Goal: Navigation & Orientation: Find specific page/section

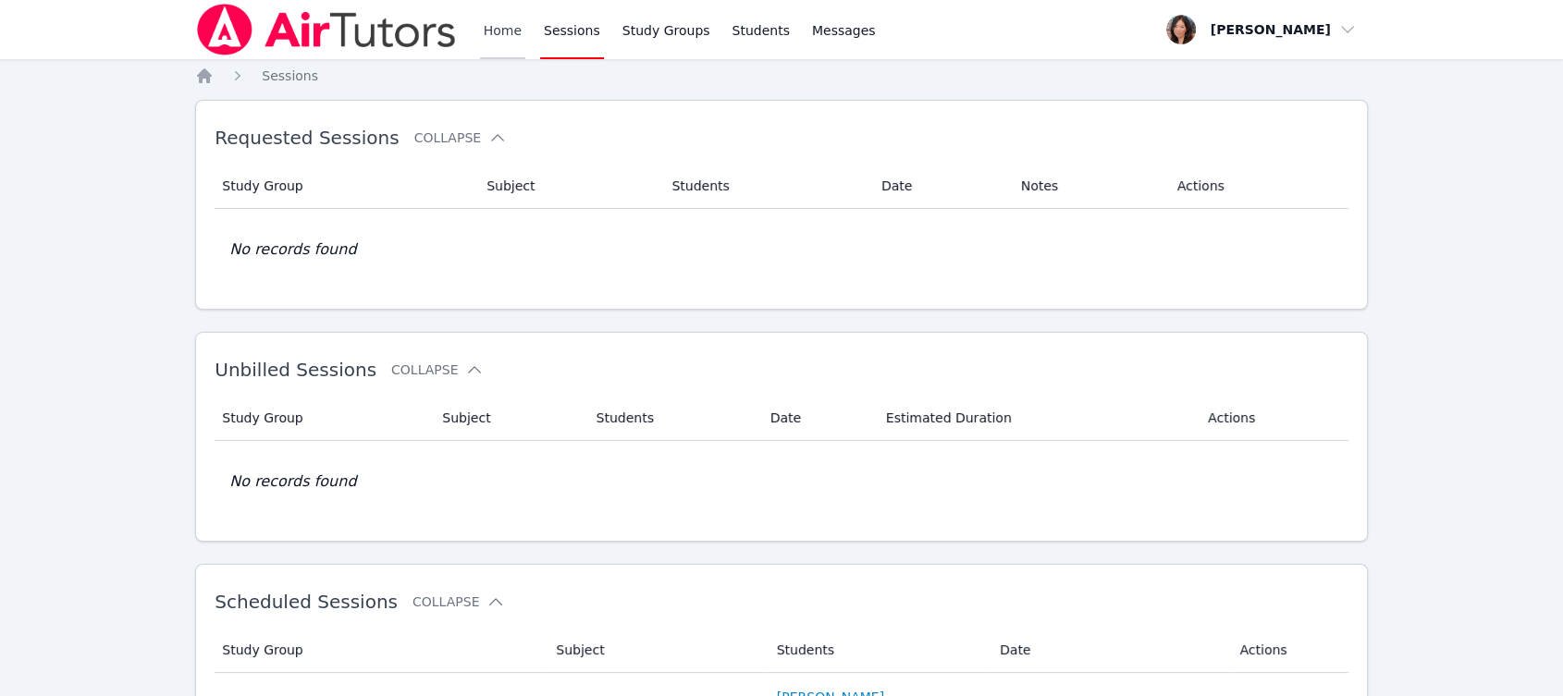
click at [497, 18] on link "Home" at bounding box center [502, 29] width 45 height 59
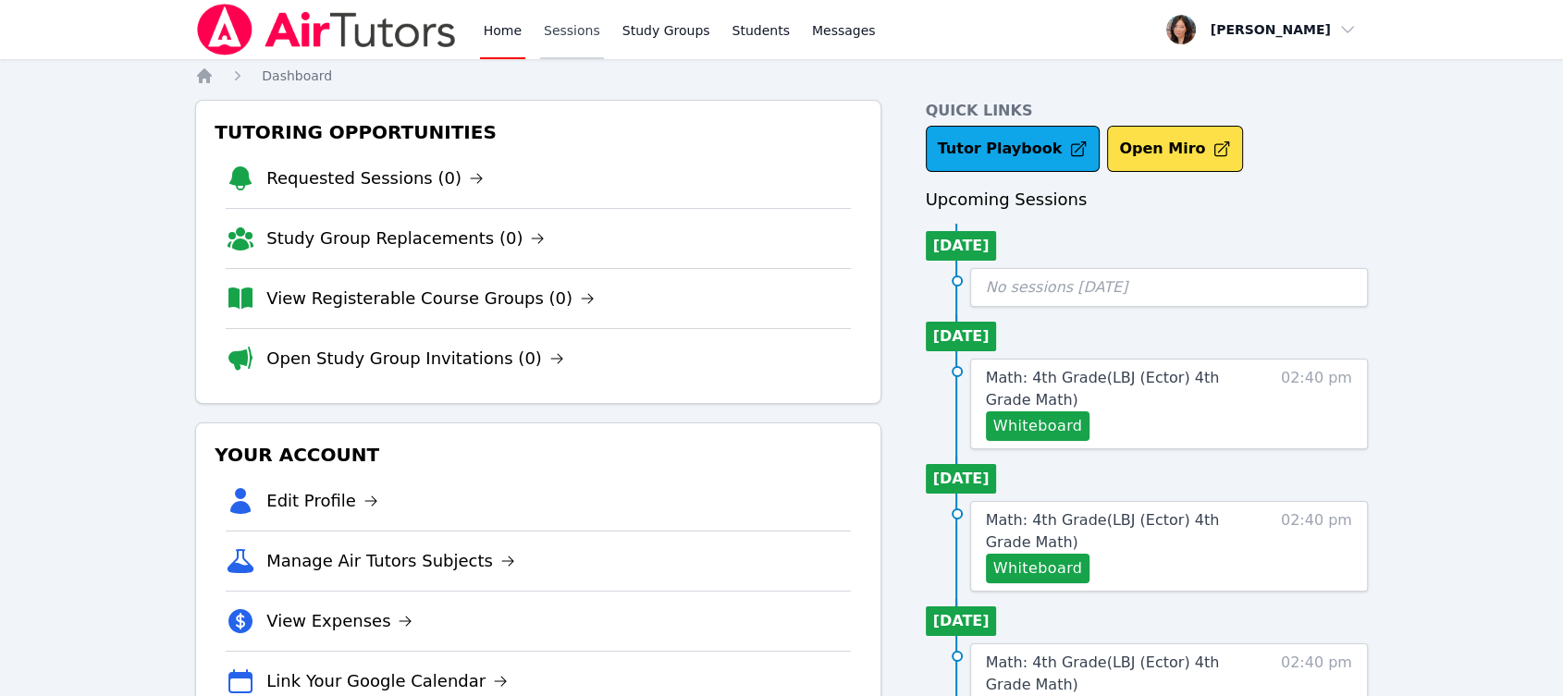
click at [581, 31] on link "Sessions" at bounding box center [572, 29] width 64 height 59
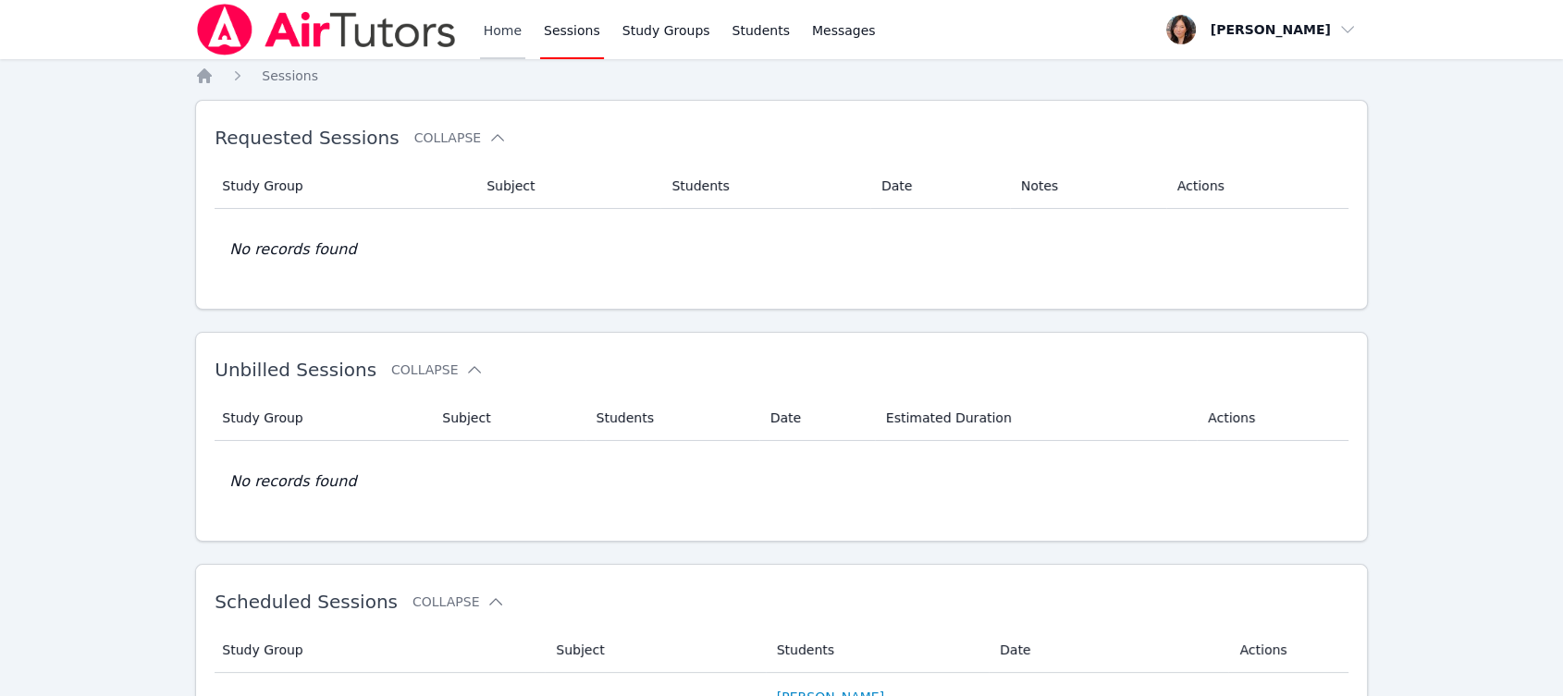
click at [503, 28] on link "Home" at bounding box center [502, 29] width 45 height 59
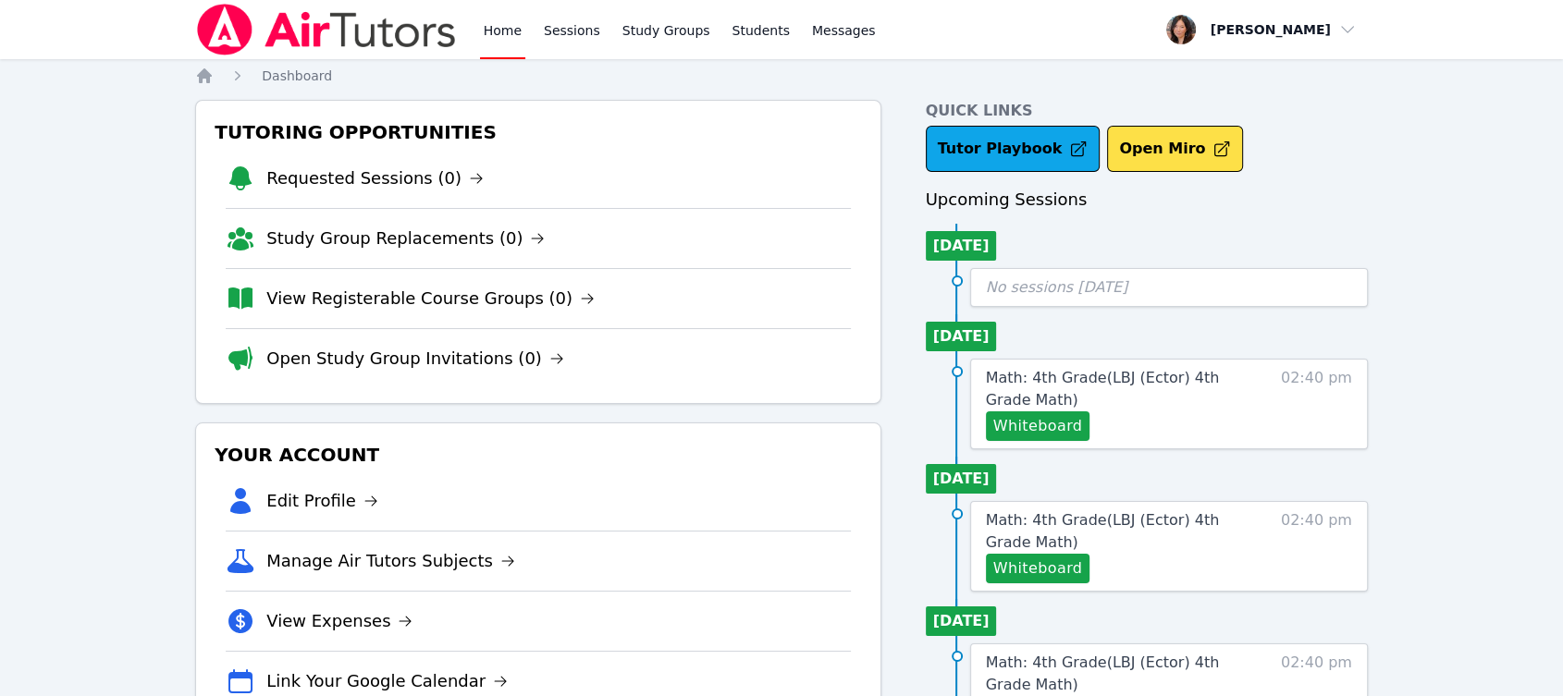
click at [503, 28] on link "Home" at bounding box center [502, 29] width 45 height 59
click at [566, 28] on link "Sessions" at bounding box center [572, 29] width 64 height 59
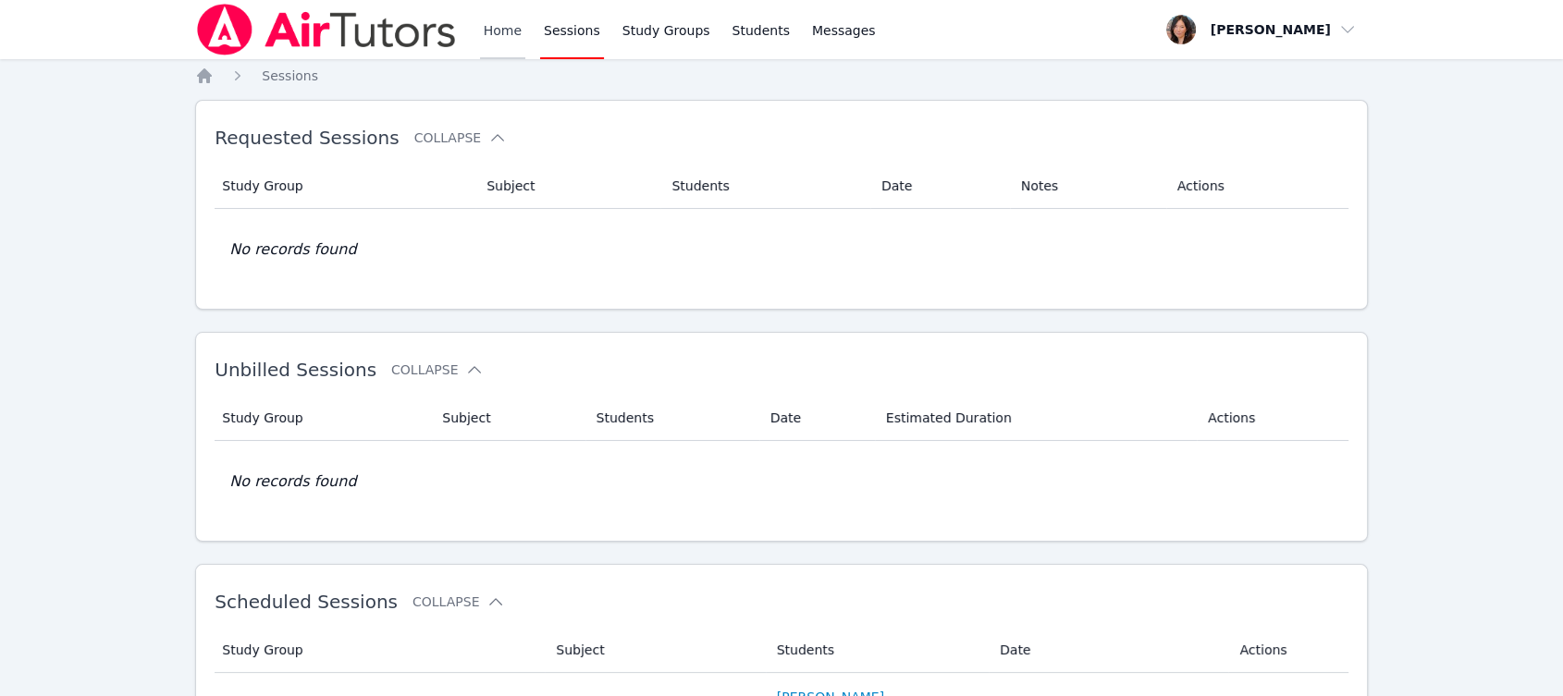
click at [490, 35] on link "Home" at bounding box center [502, 29] width 45 height 59
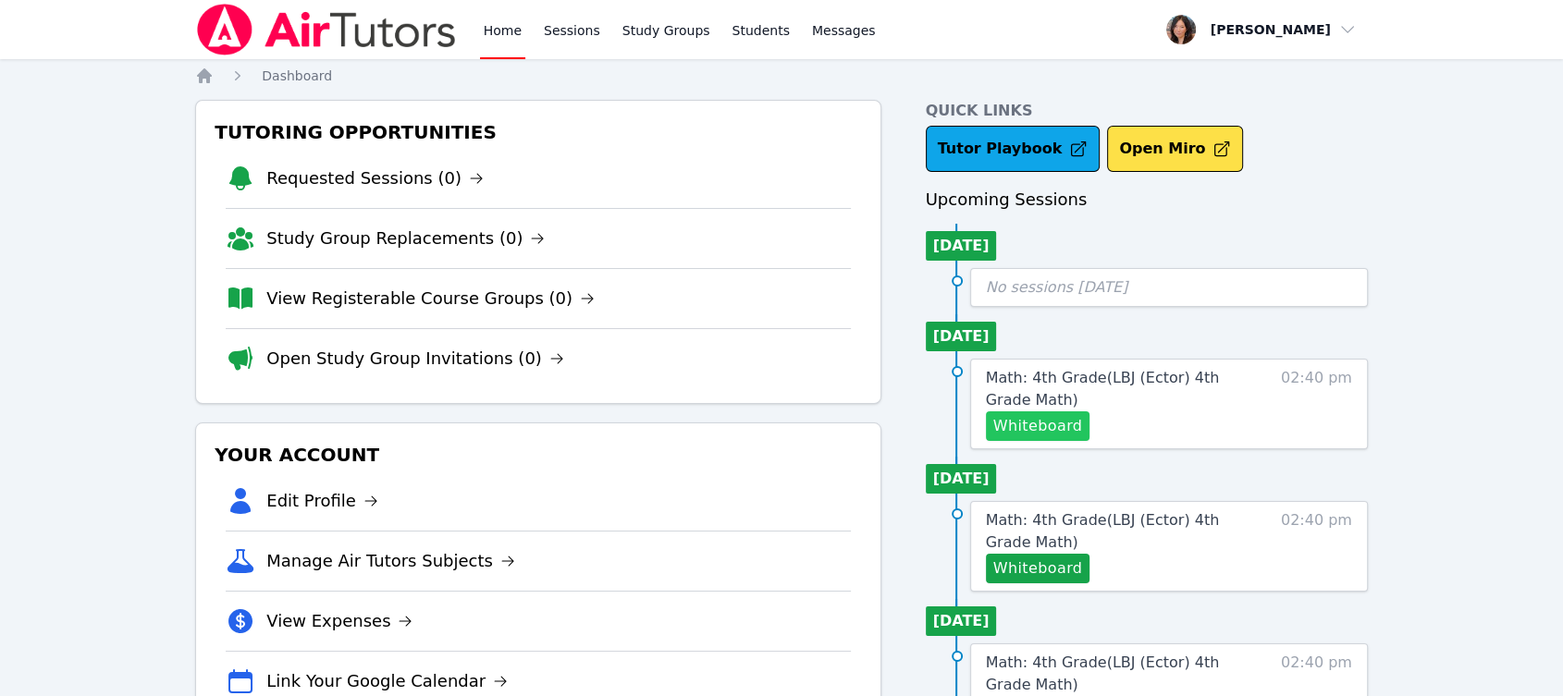
click at [1066, 420] on button "Whiteboard" at bounding box center [1038, 427] width 105 height 30
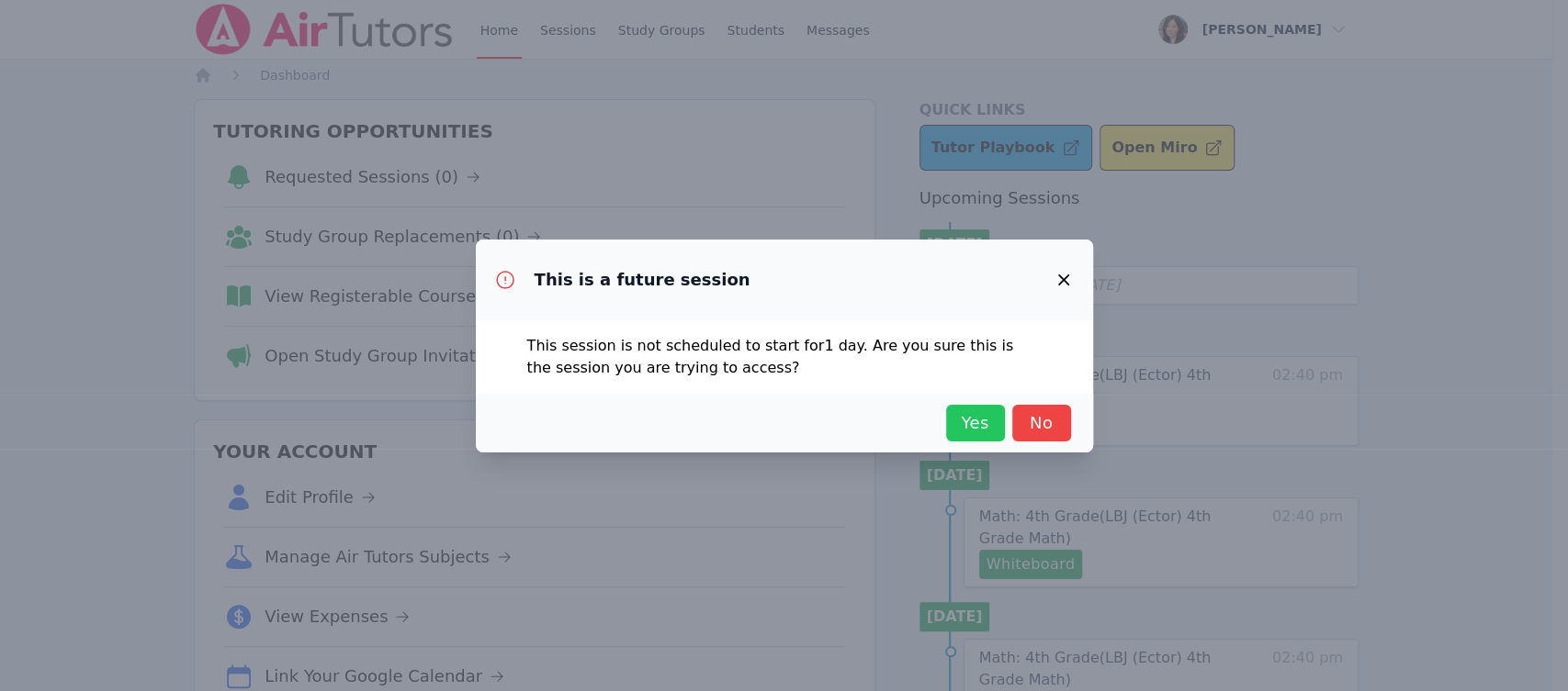
click at [996, 415] on button "Yes" at bounding box center [975, 423] width 59 height 37
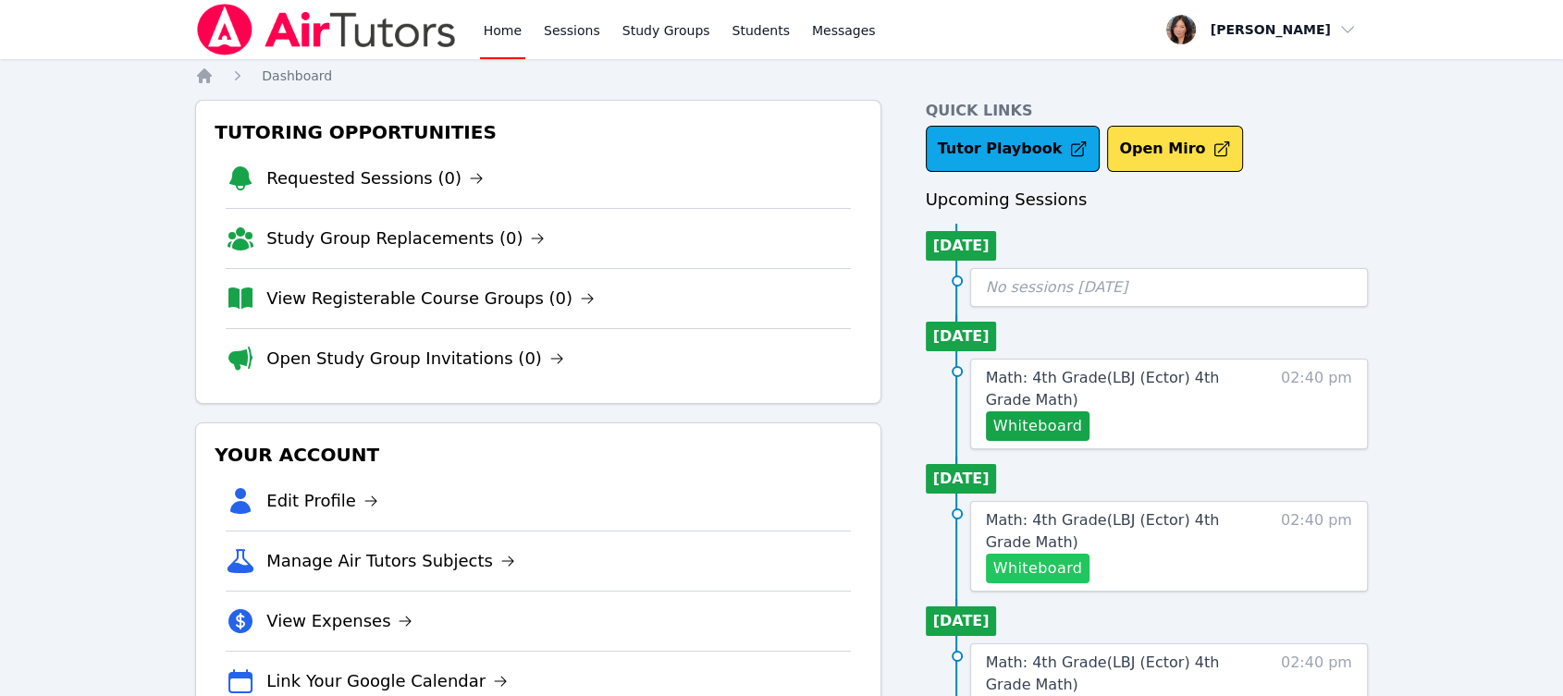
click at [1067, 572] on button "Whiteboard" at bounding box center [1038, 569] width 105 height 30
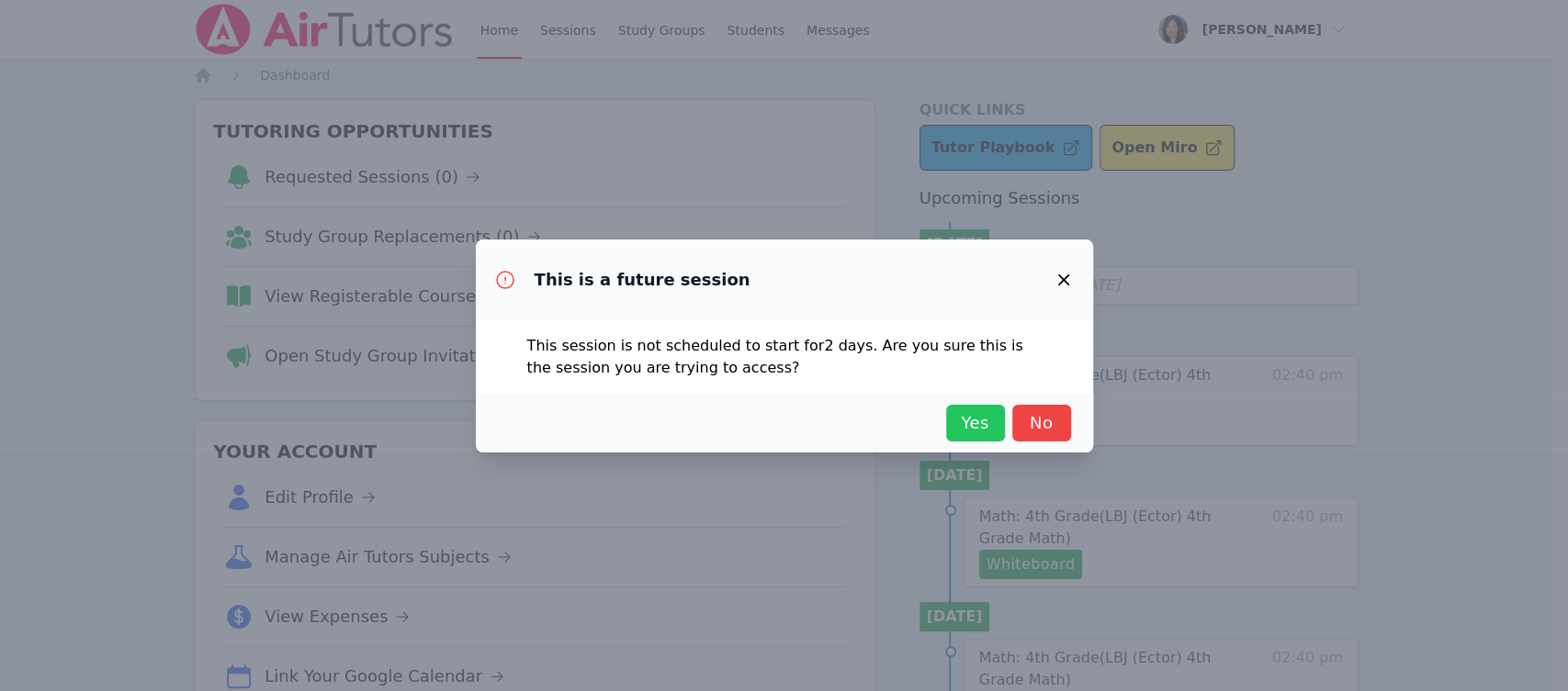
click at [984, 428] on span "Yes" at bounding box center [975, 423] width 41 height 26
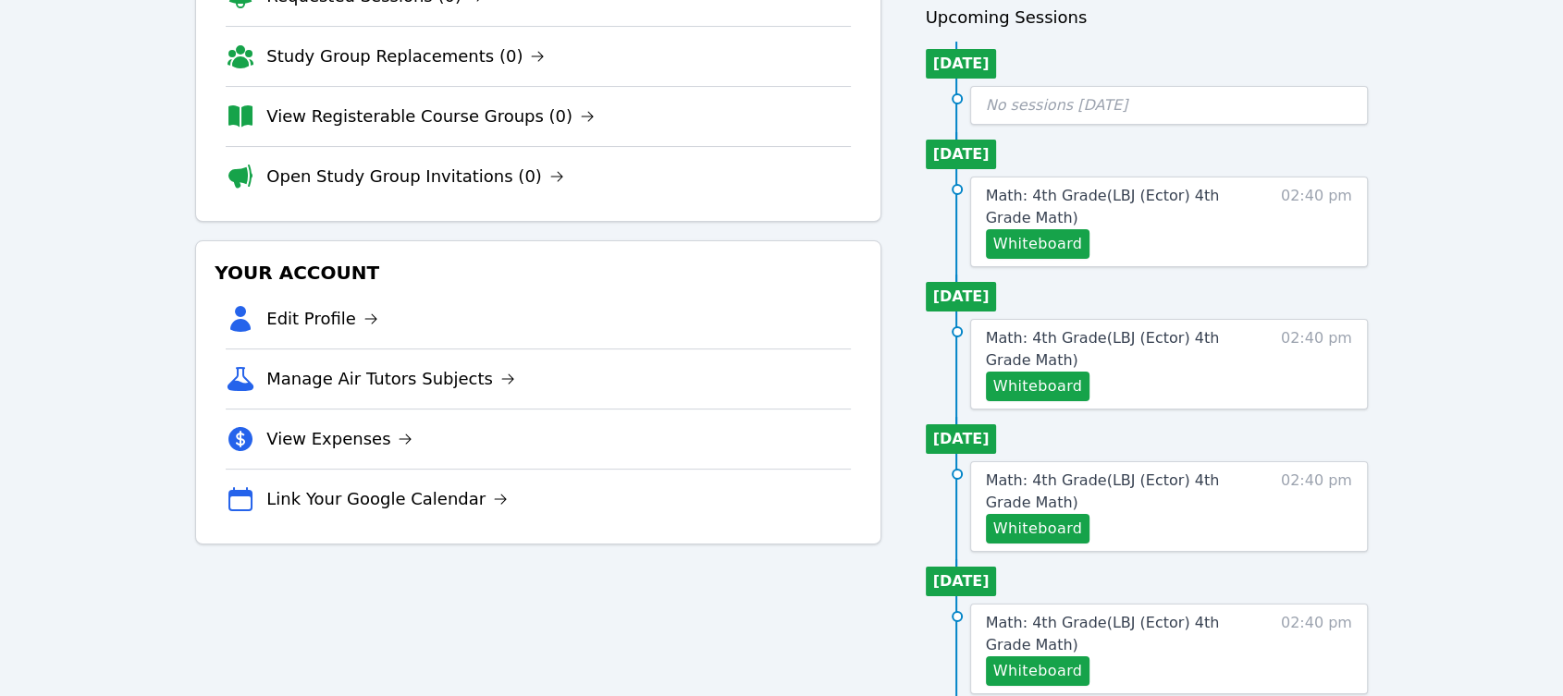
scroll to position [205, 0]
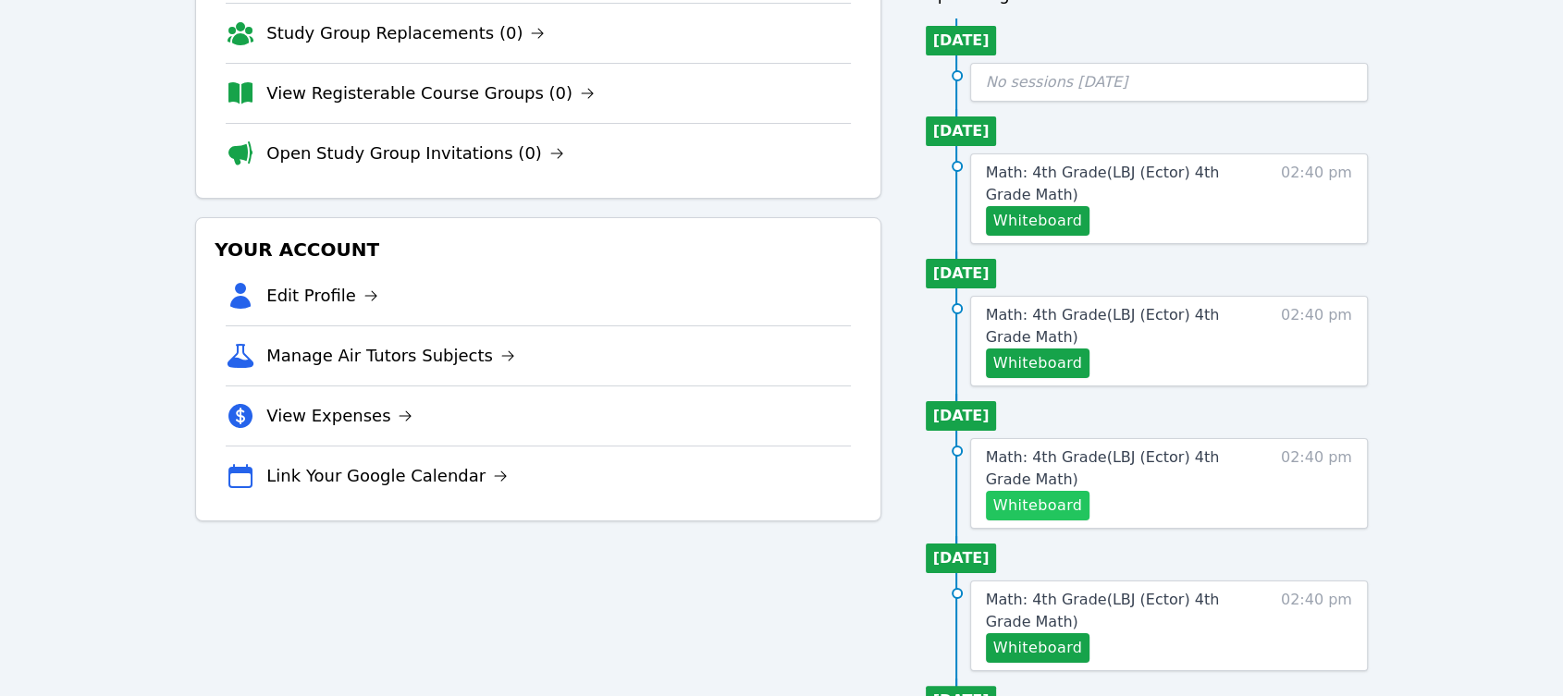
click at [1051, 511] on button "Whiteboard" at bounding box center [1038, 506] width 105 height 30
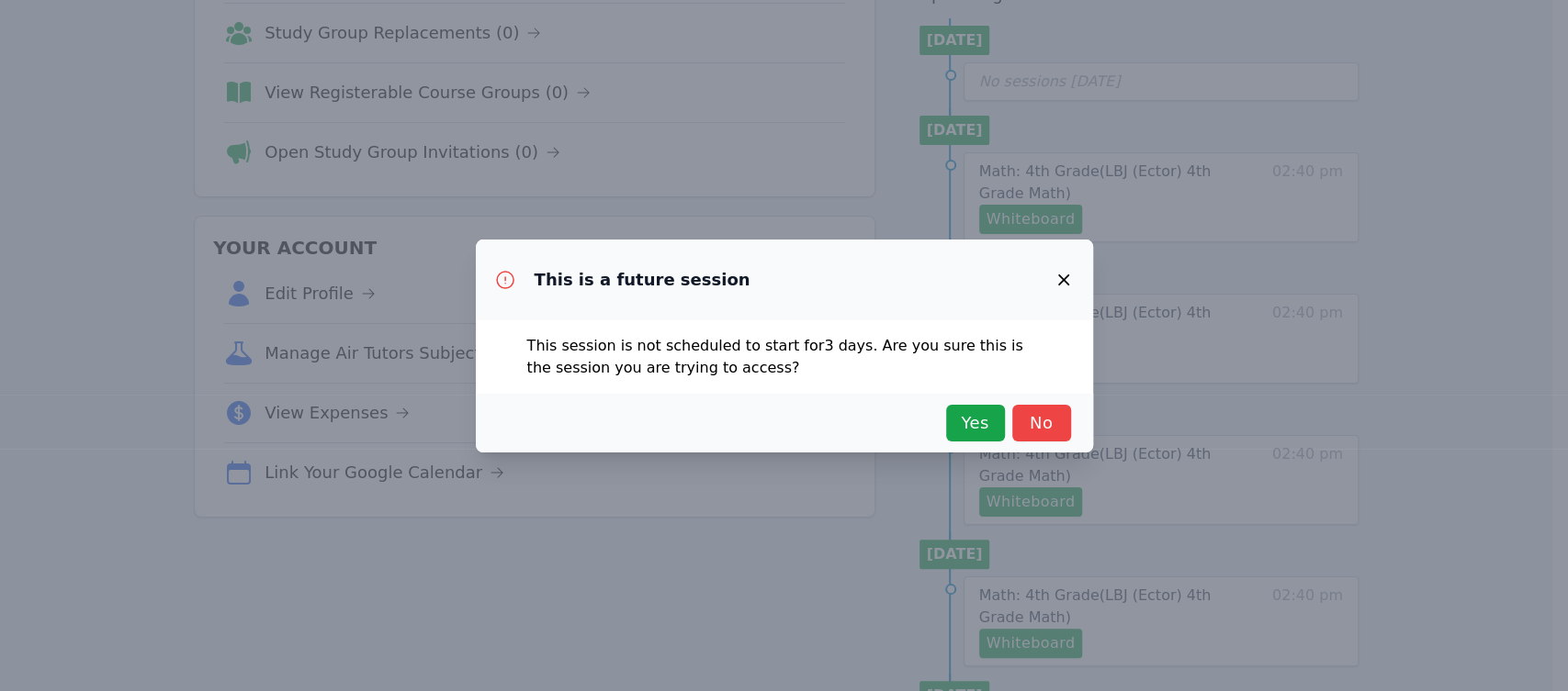
click at [956, 399] on div "Yes No" at bounding box center [784, 423] width 617 height 59
click at [972, 427] on span "Yes" at bounding box center [975, 423] width 41 height 26
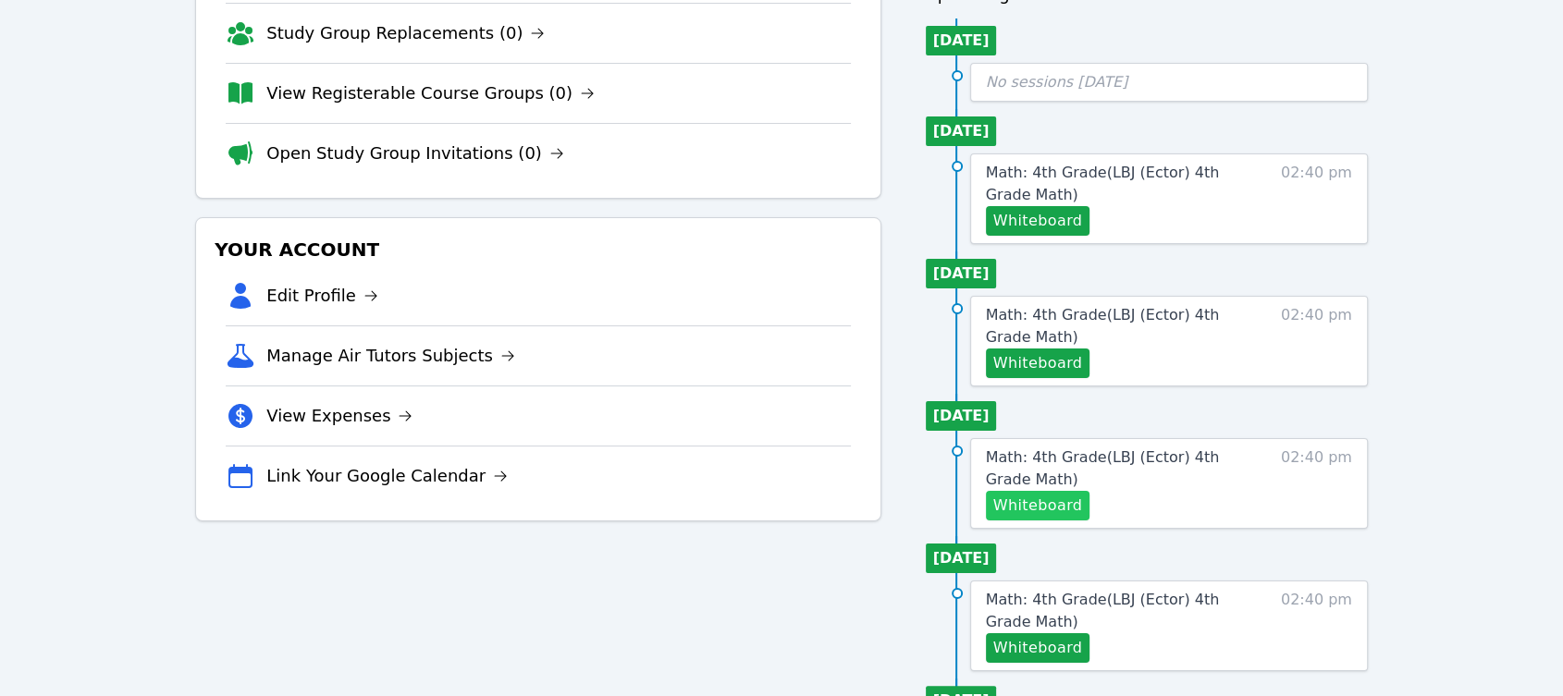
click at [1068, 508] on button "Whiteboard" at bounding box center [1038, 506] width 105 height 30
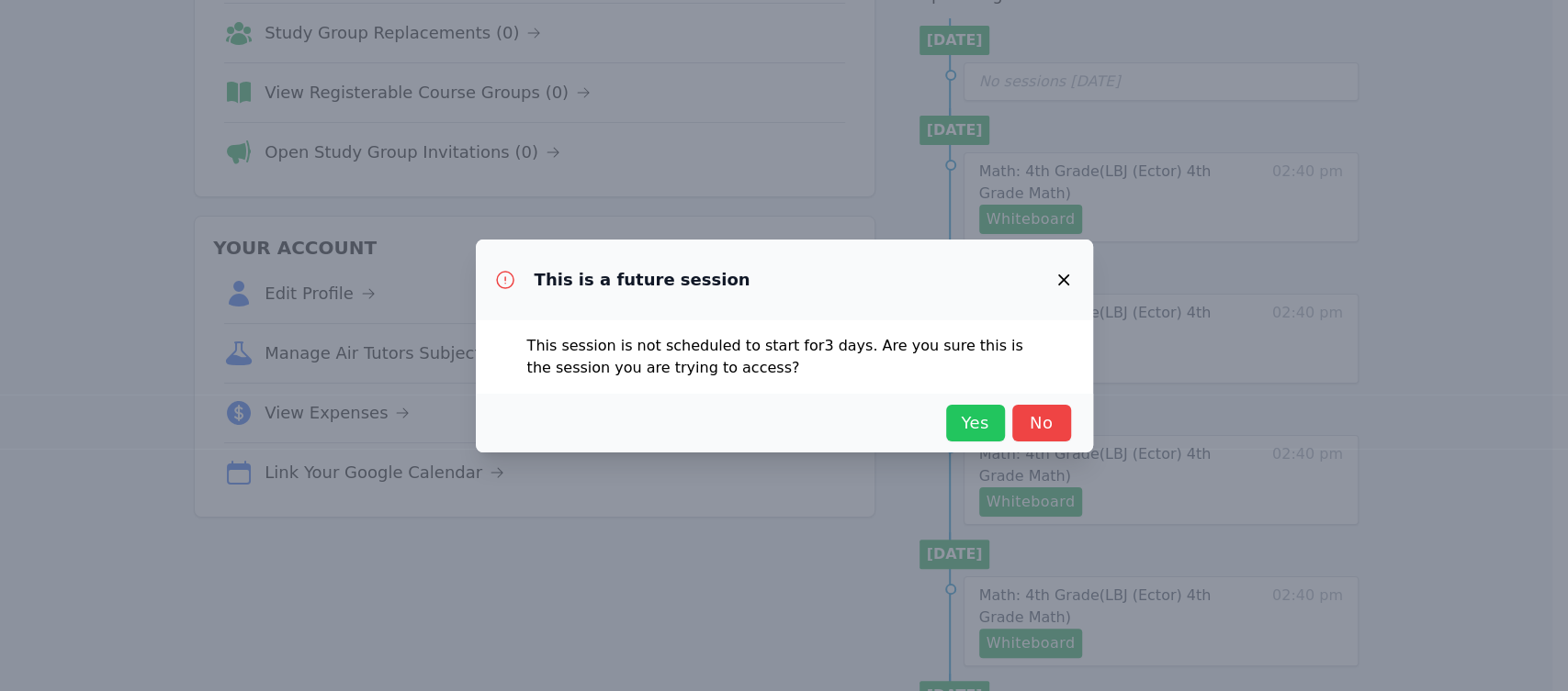
click at [981, 432] on span "Yes" at bounding box center [975, 423] width 41 height 26
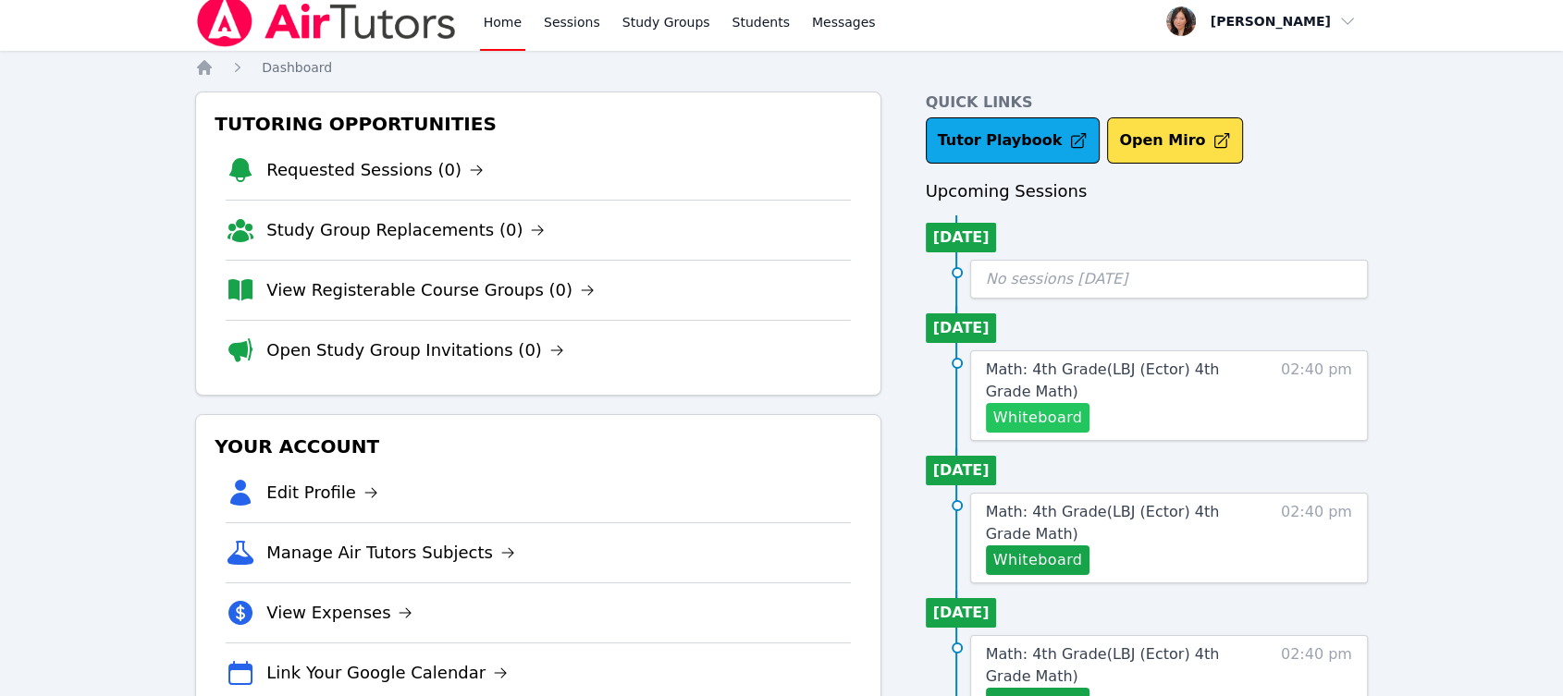
scroll to position [0, 0]
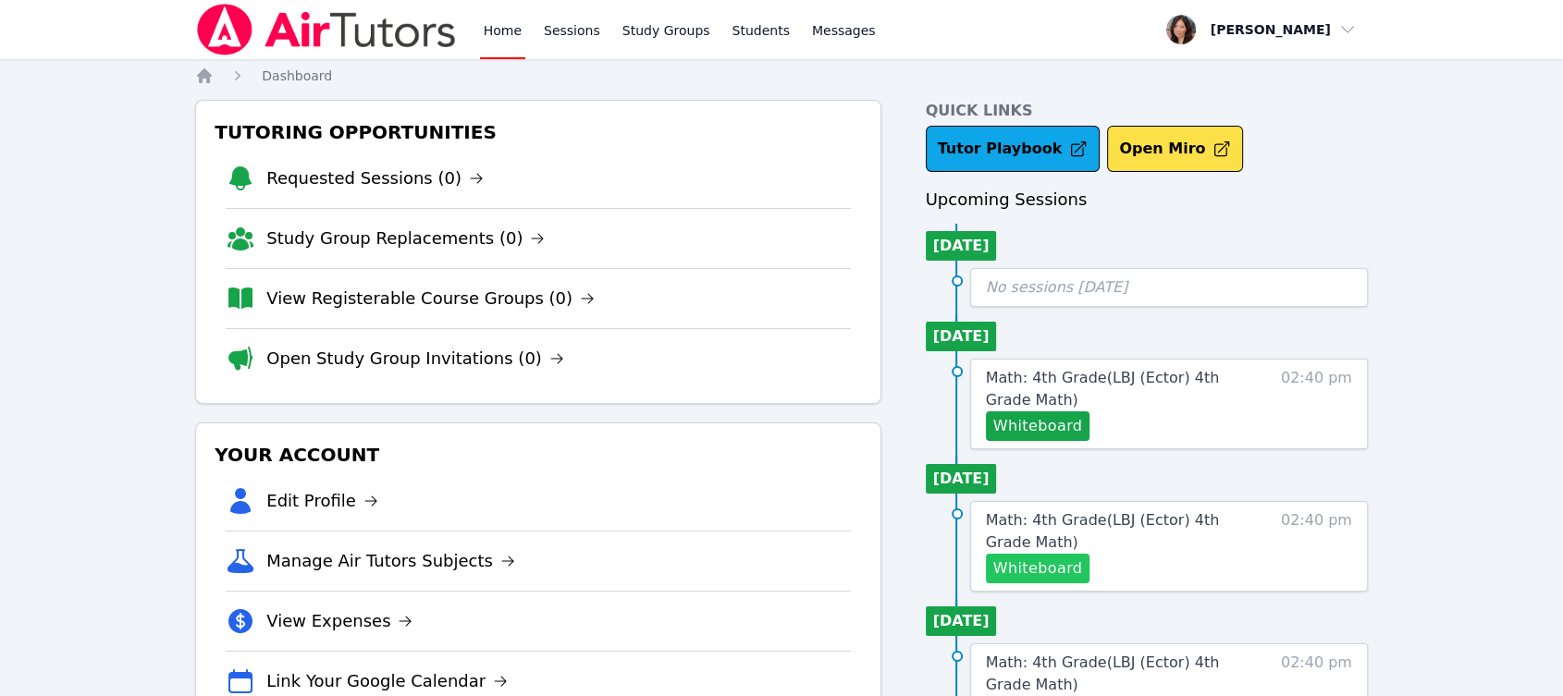
click at [1022, 566] on button "Whiteboard" at bounding box center [1038, 569] width 105 height 30
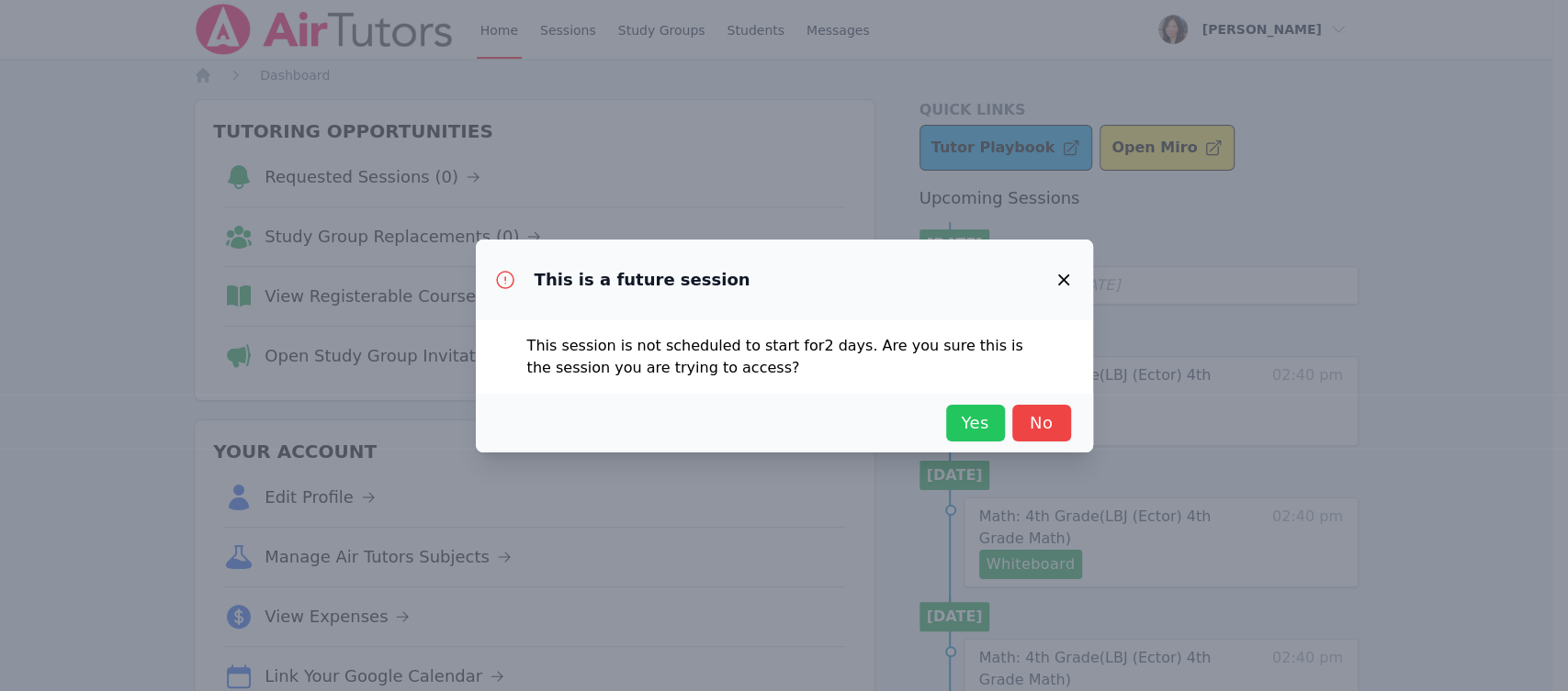
click at [977, 422] on span "Yes" at bounding box center [975, 423] width 41 height 26
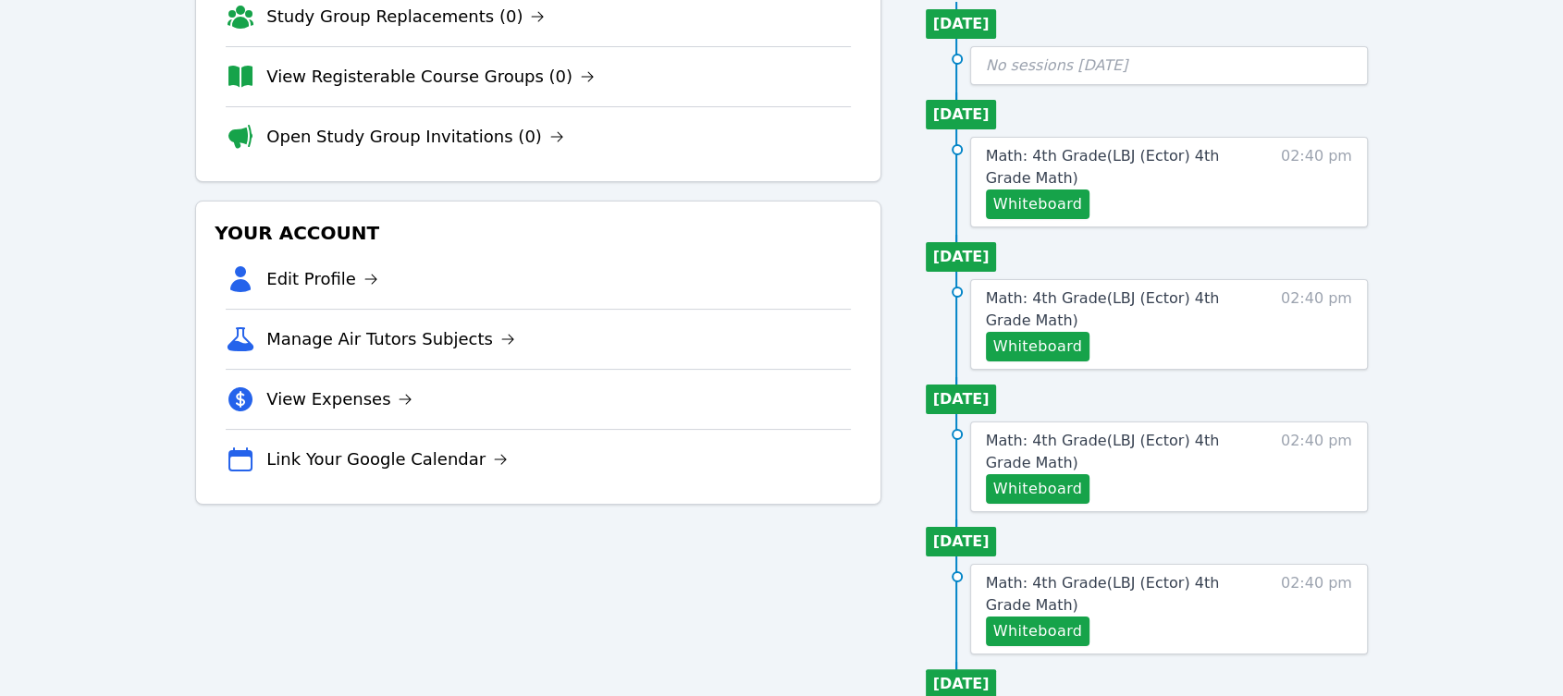
scroll to position [103, 0]
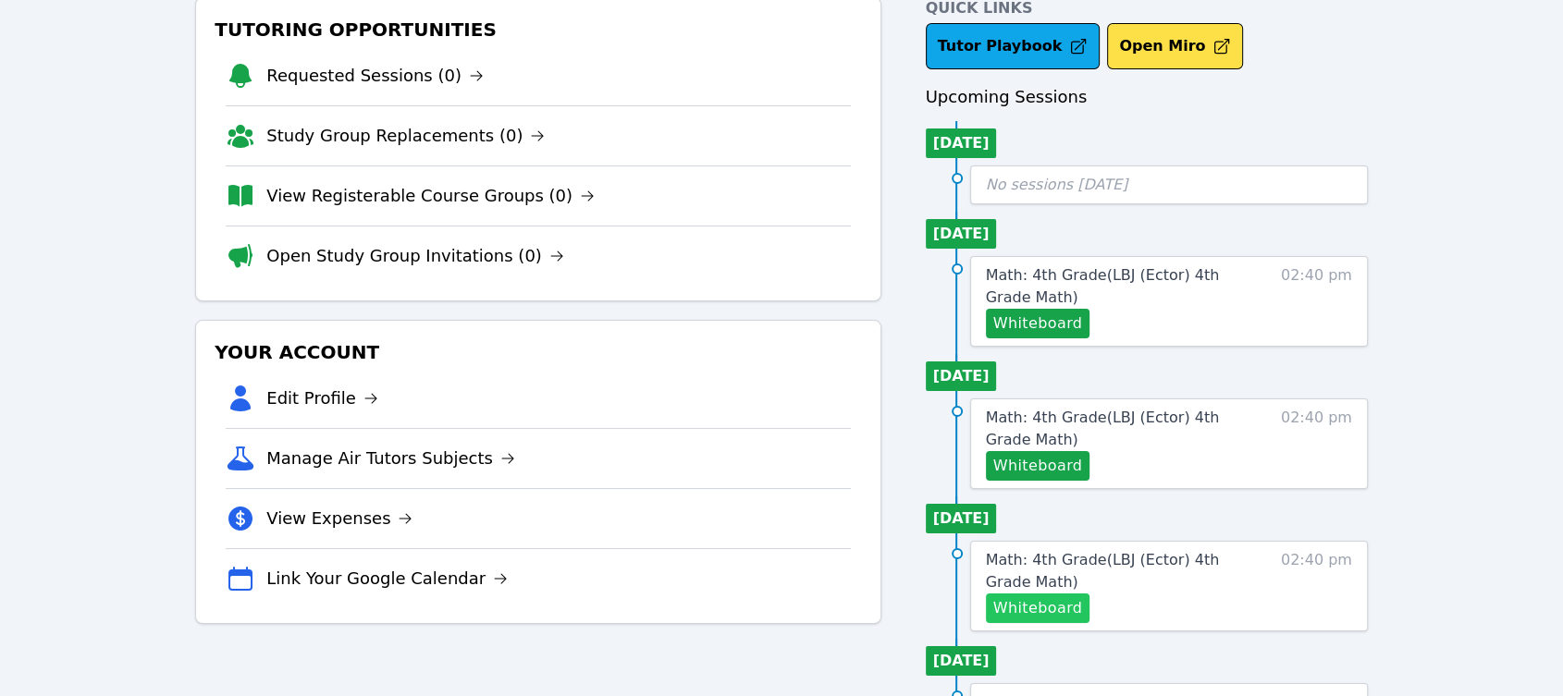
click at [1042, 603] on button "Whiteboard" at bounding box center [1038, 609] width 105 height 30
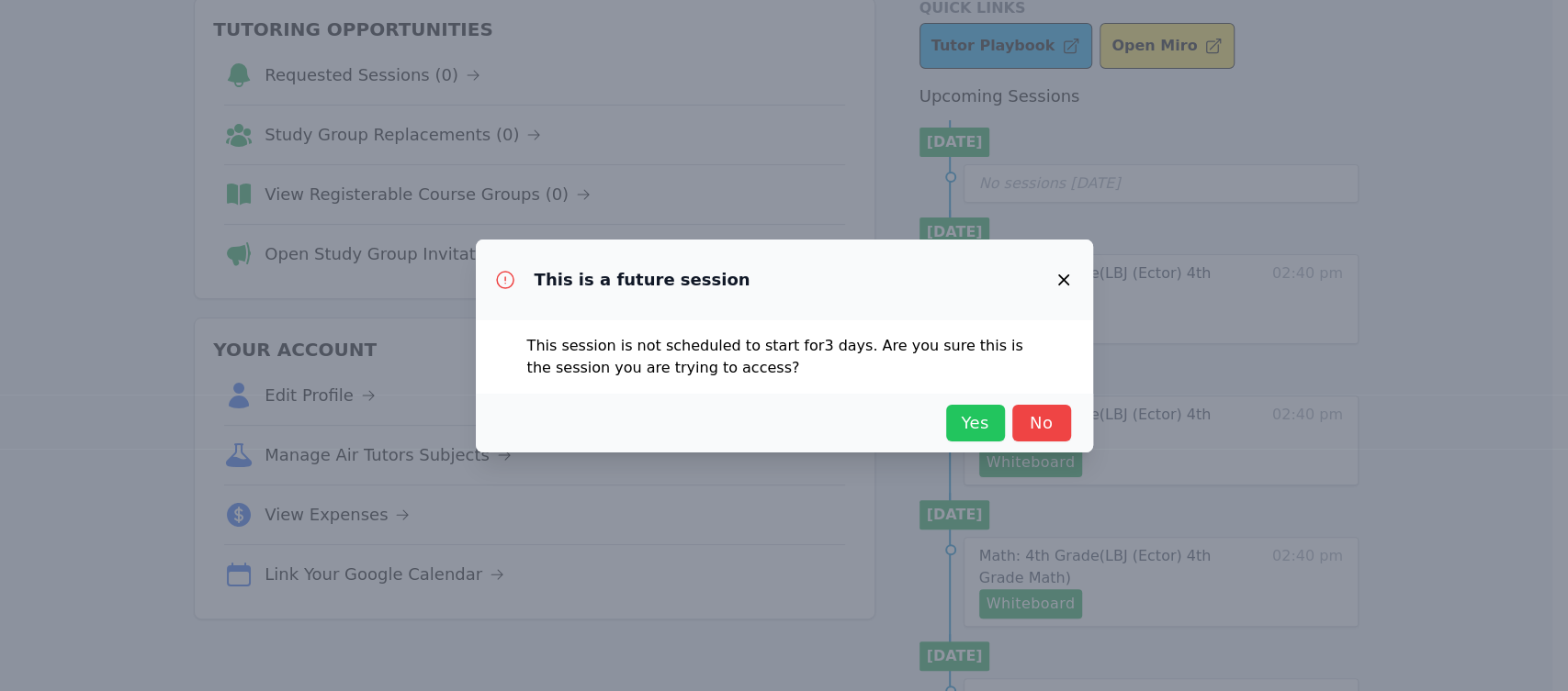
click at [960, 417] on span "Yes" at bounding box center [975, 423] width 41 height 26
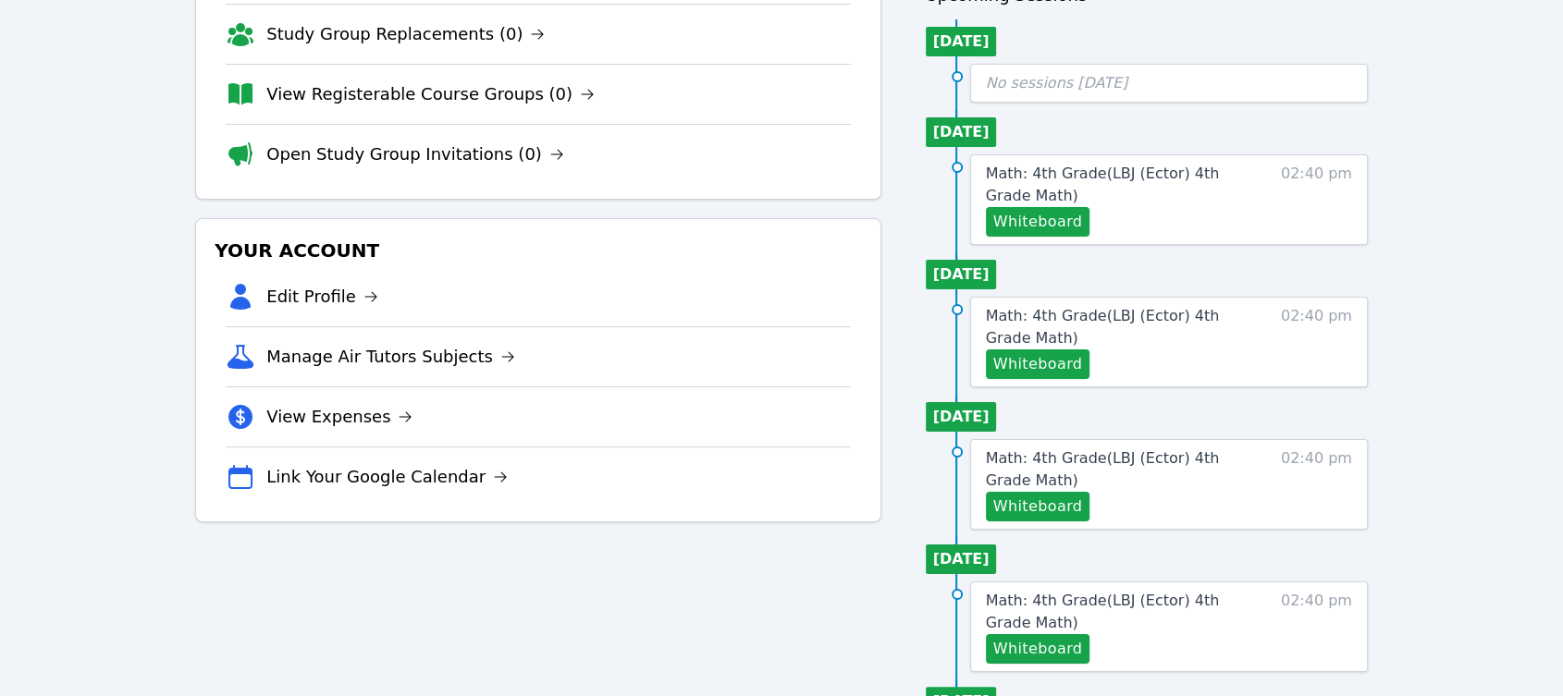
scroll to position [205, 0]
click at [1070, 639] on button "Whiteboard" at bounding box center [1038, 649] width 105 height 30
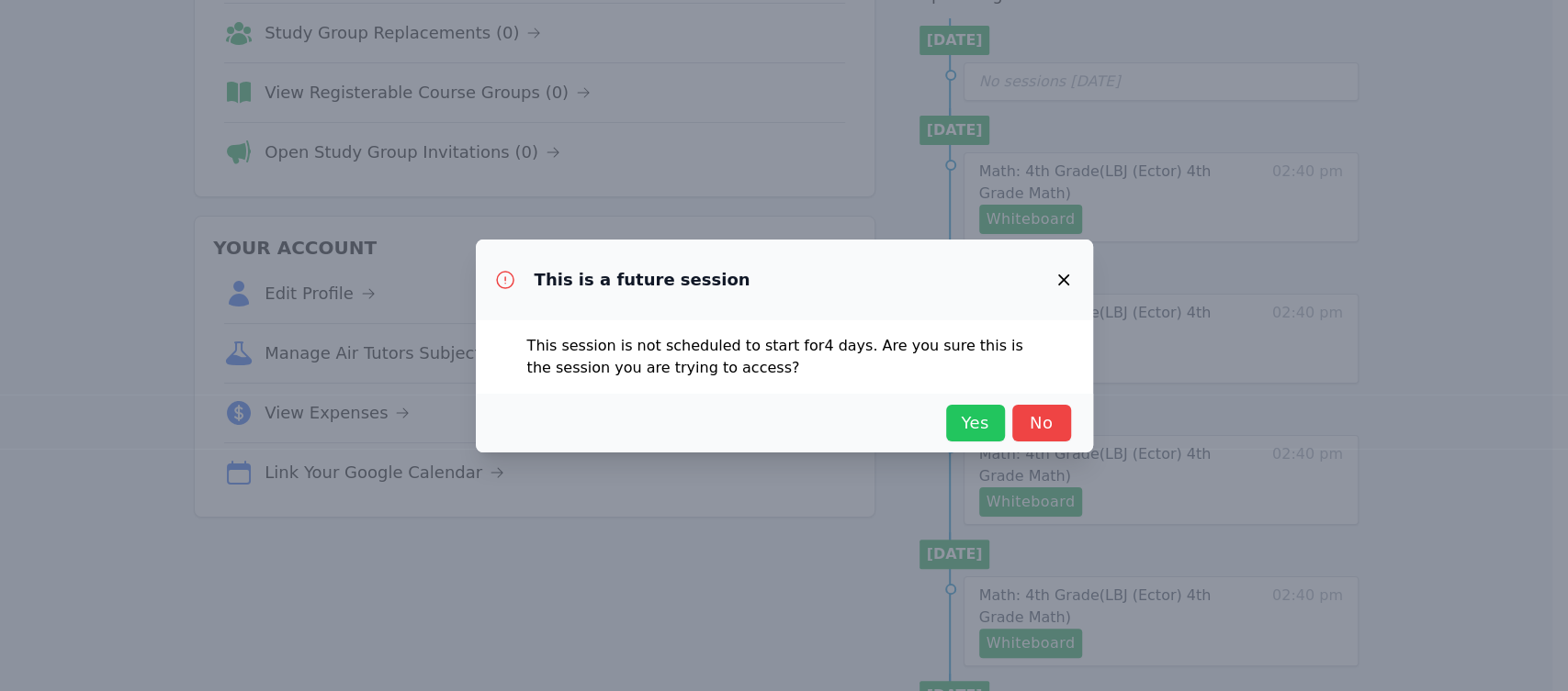
click at [959, 427] on span "Yes" at bounding box center [975, 423] width 41 height 26
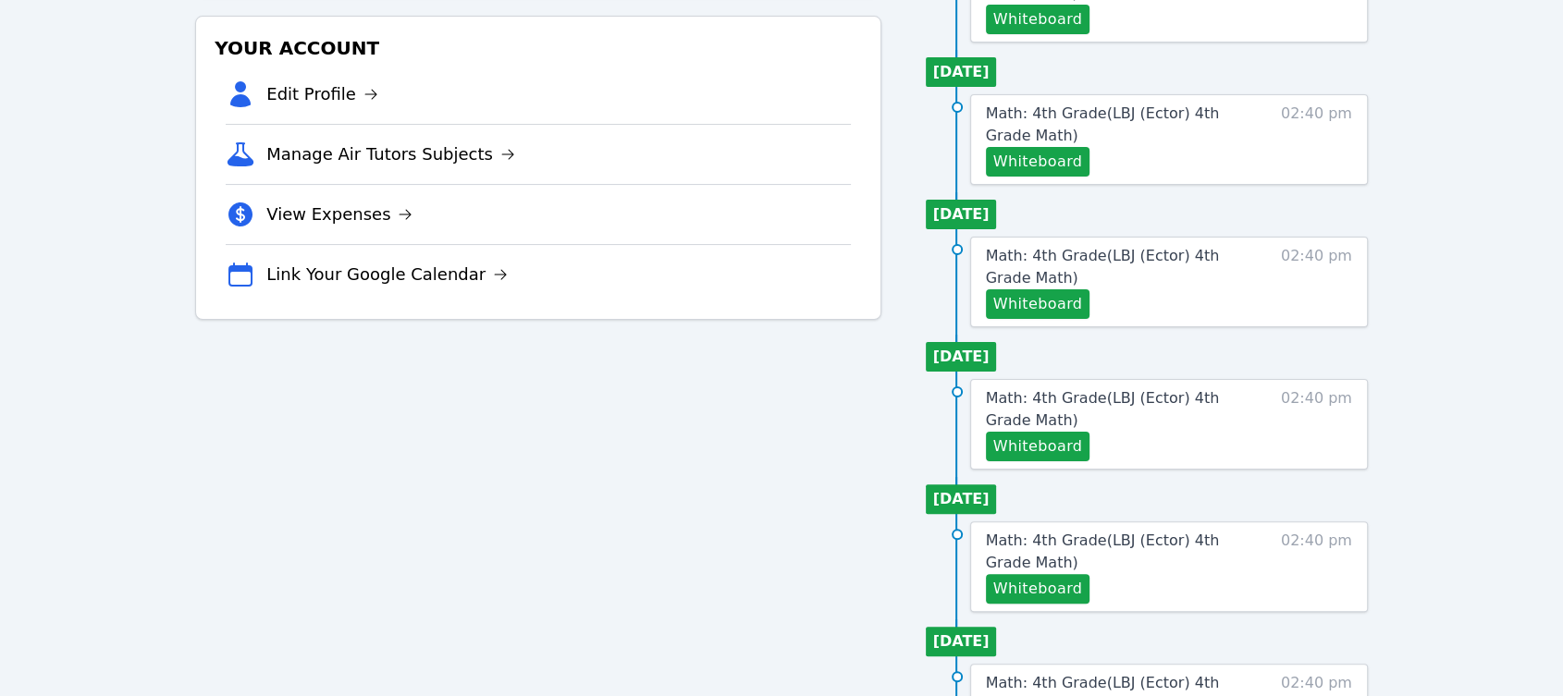
scroll to position [411, 0]
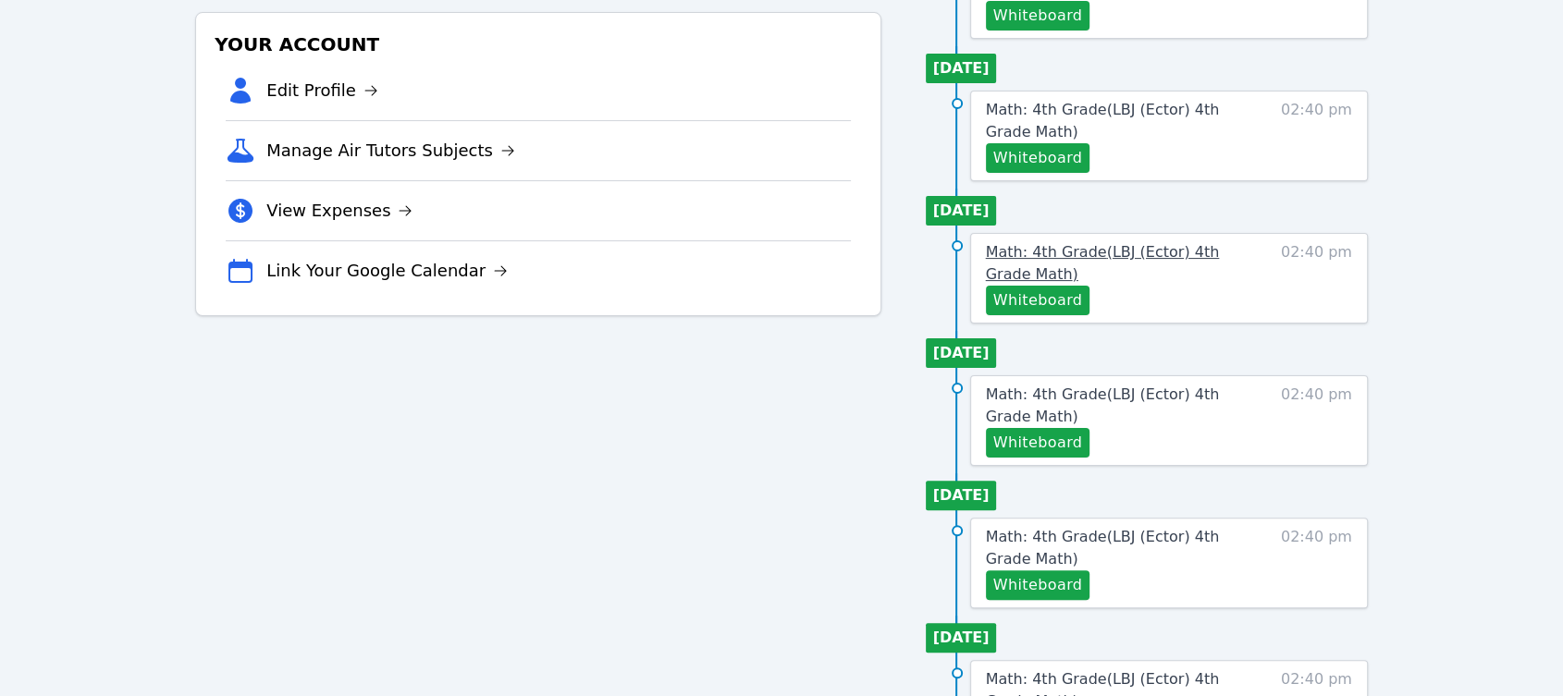
click at [1008, 243] on span "Math: 4th Grade ( LBJ (Ector) 4th Grade Math )" at bounding box center [1103, 263] width 234 height 40
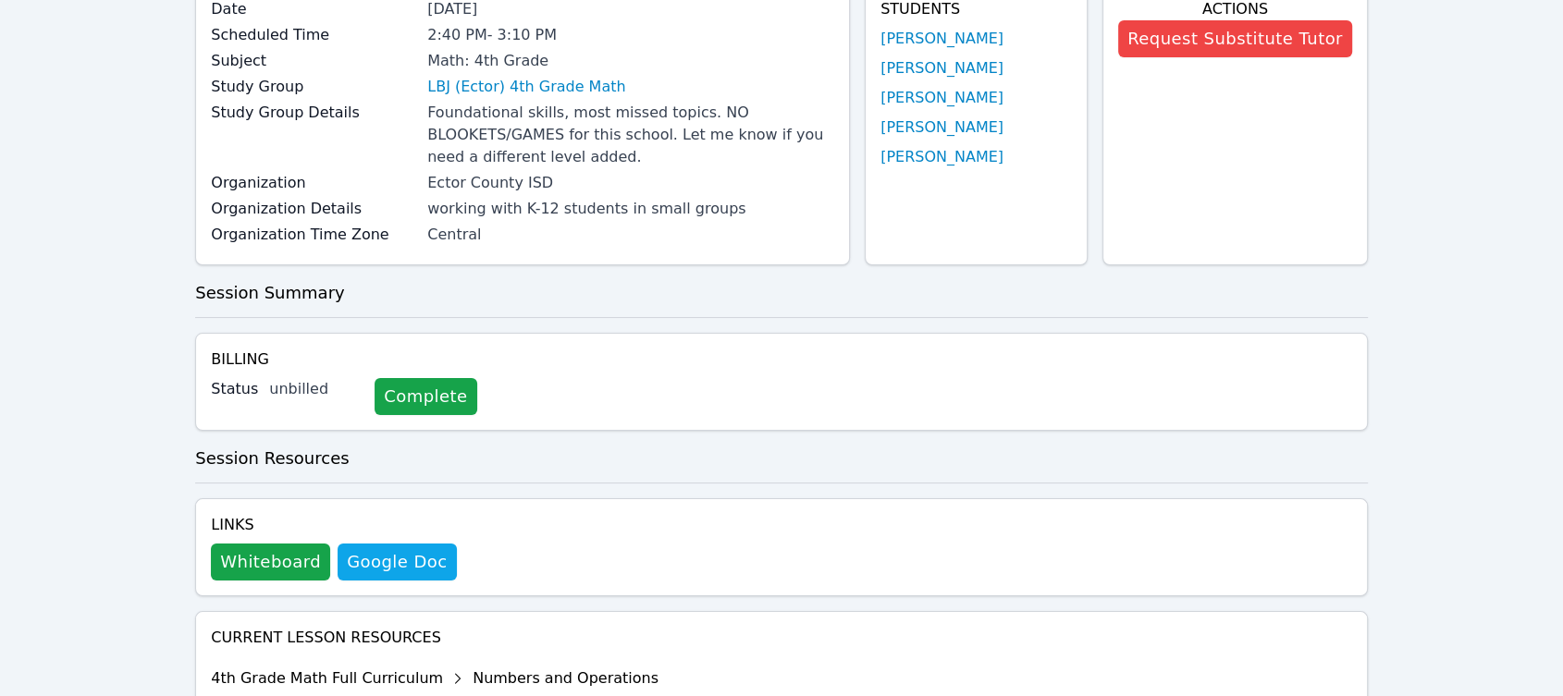
scroll to position [205, 0]
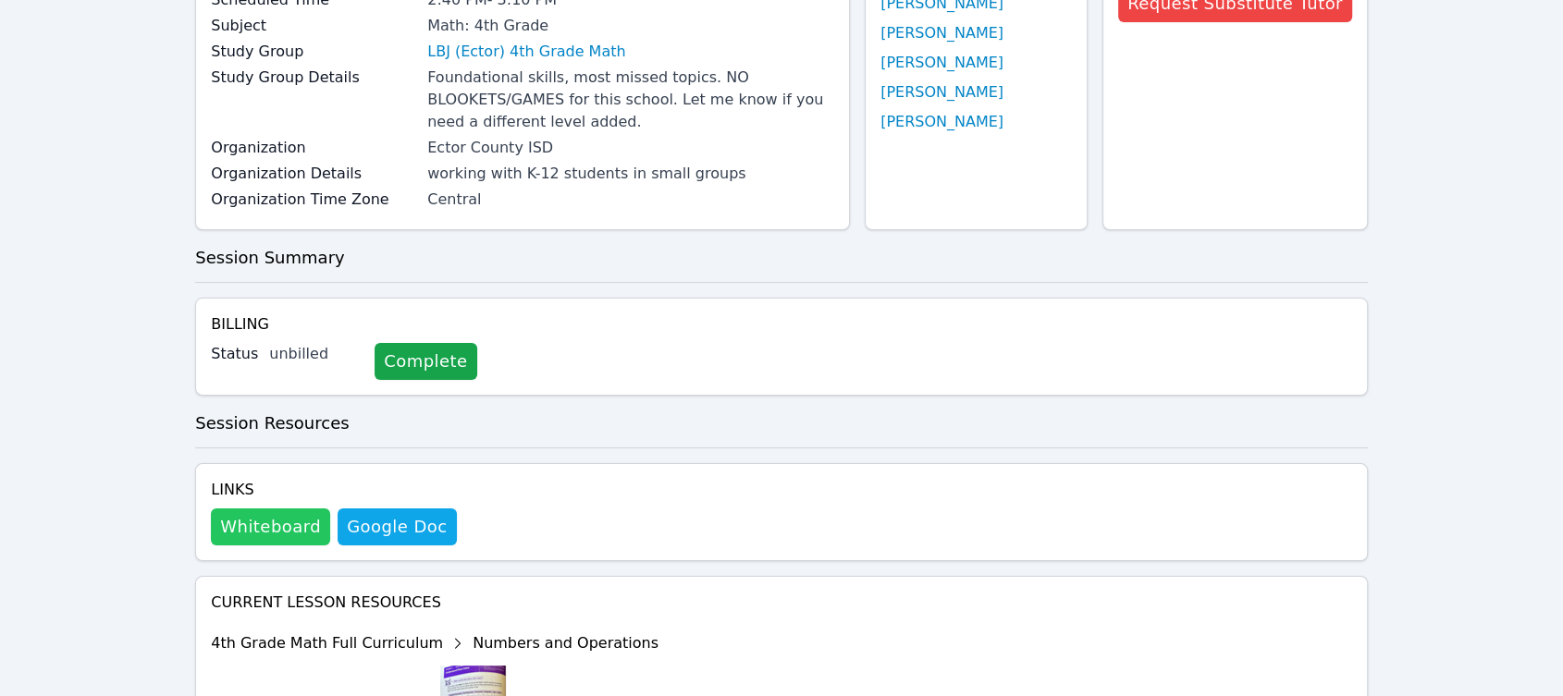
click at [277, 526] on button "Whiteboard" at bounding box center [270, 527] width 119 height 37
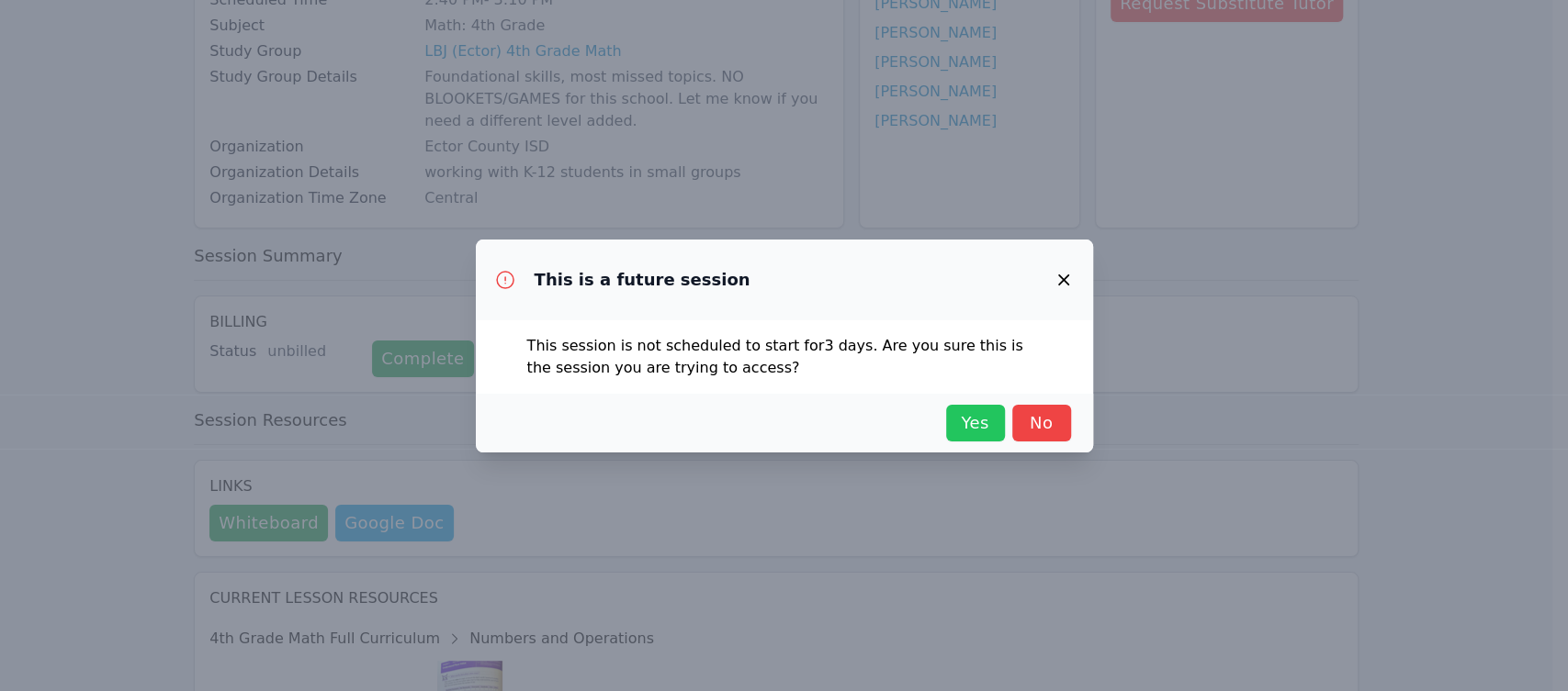
click at [980, 423] on span "Yes" at bounding box center [975, 423] width 41 height 26
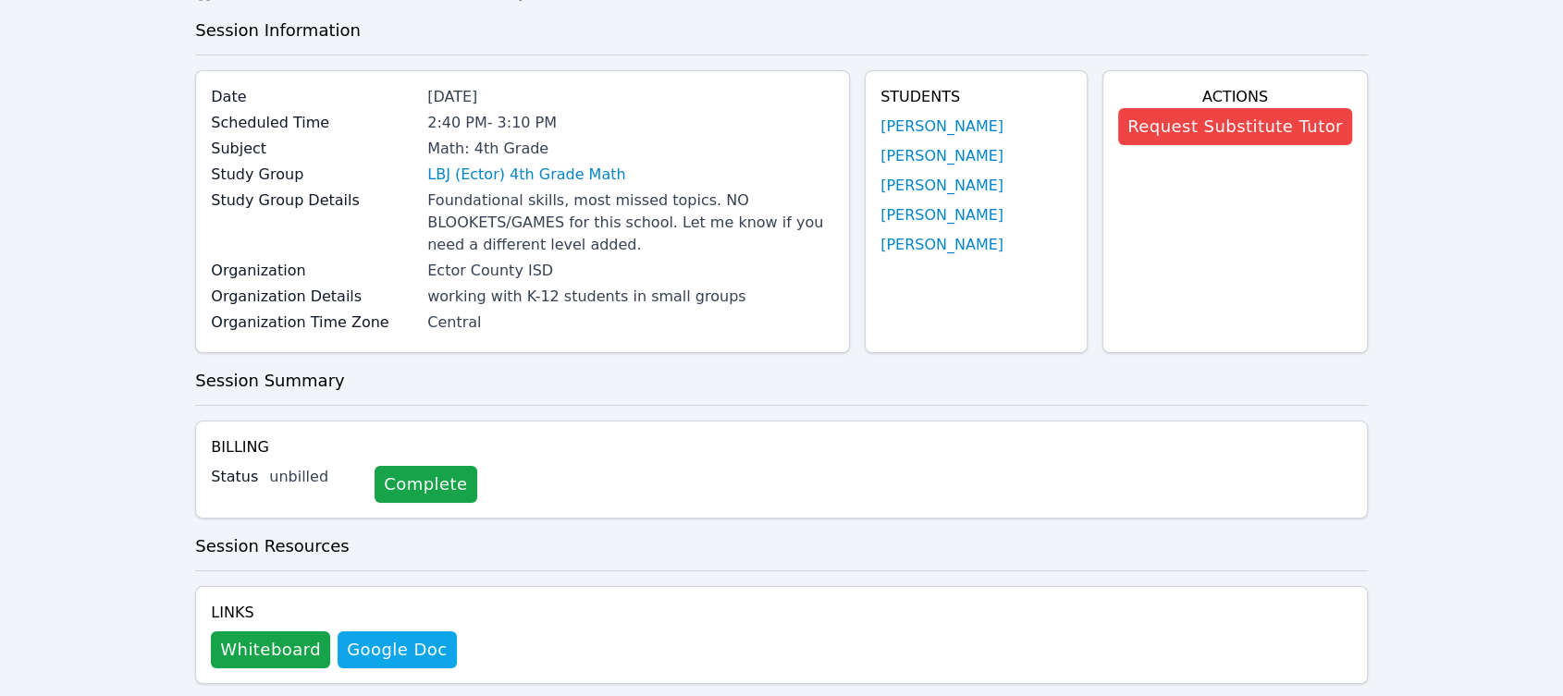
scroll to position [0, 0]
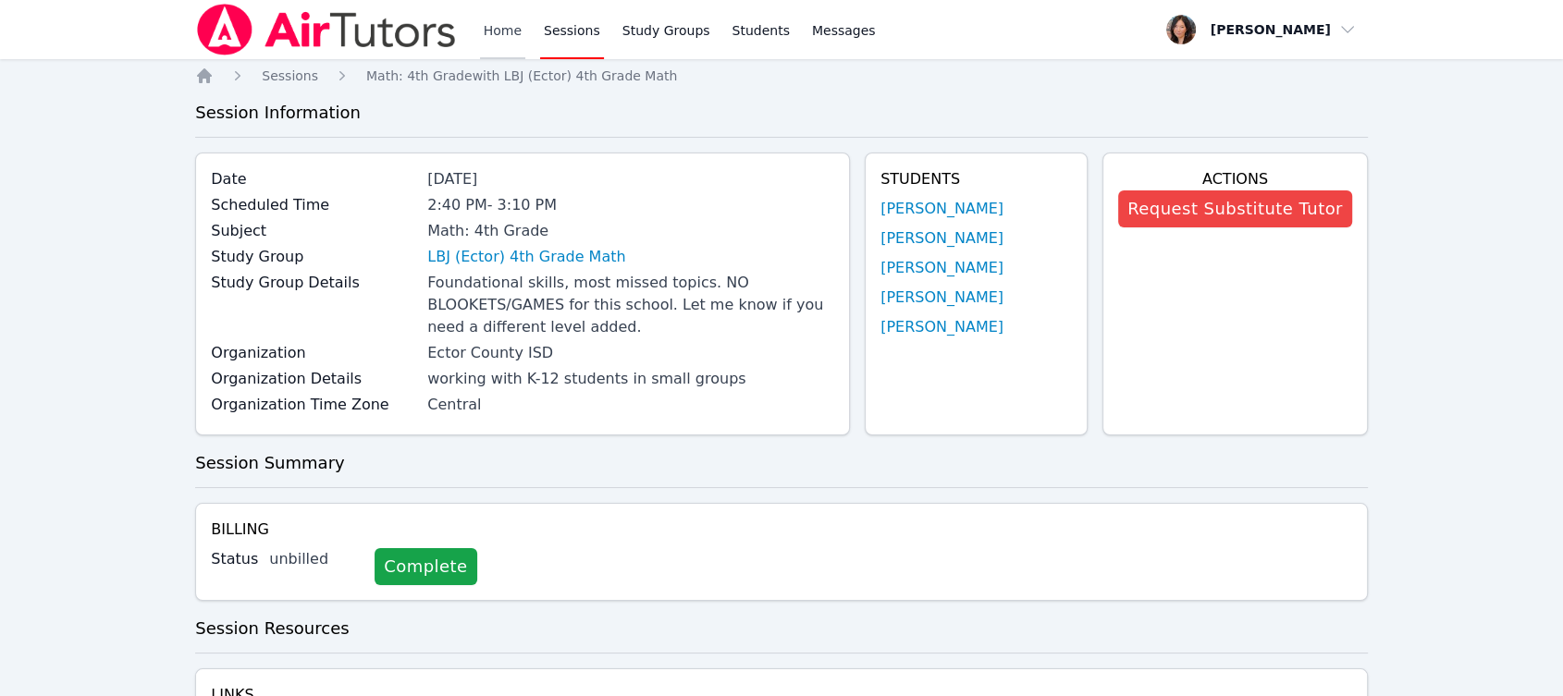
click at [517, 29] on link "Home" at bounding box center [502, 29] width 45 height 59
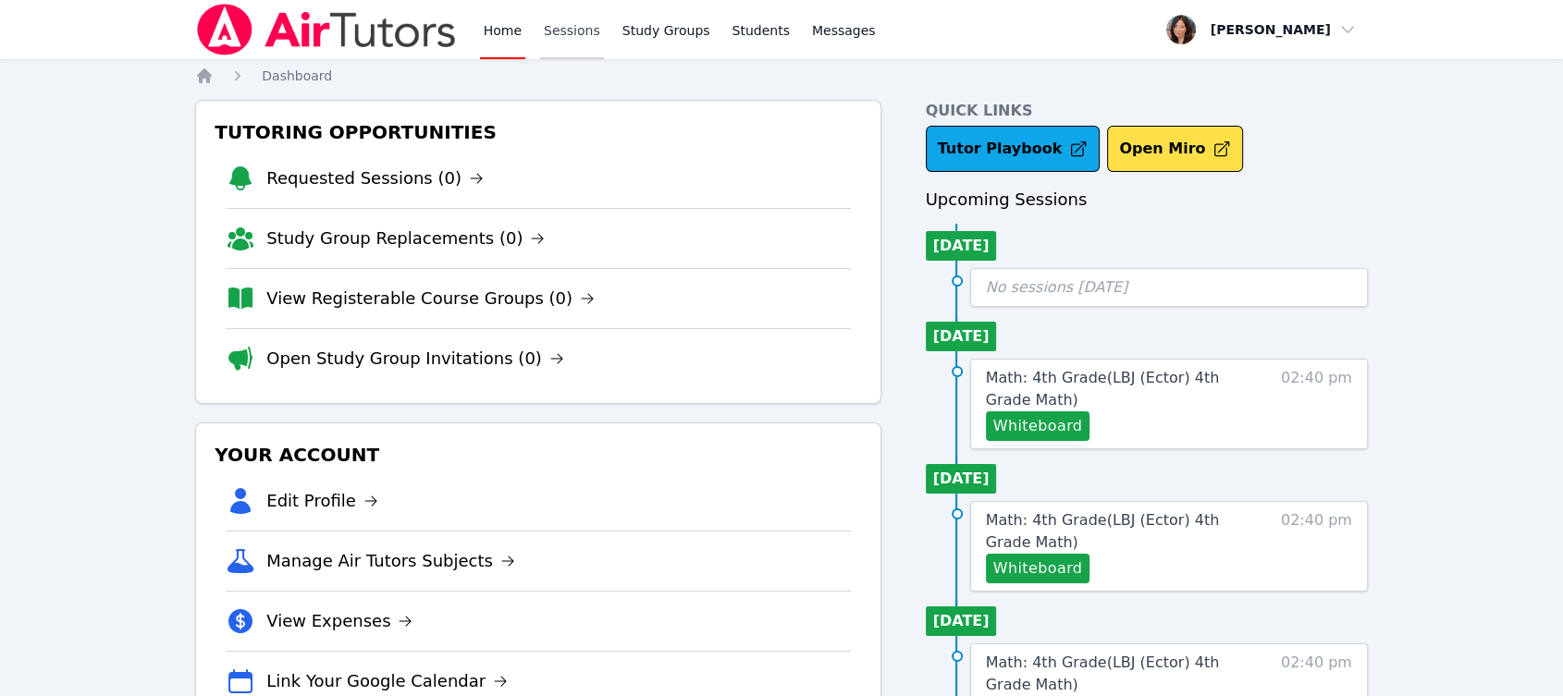
click at [560, 31] on link "Sessions" at bounding box center [572, 29] width 64 height 59
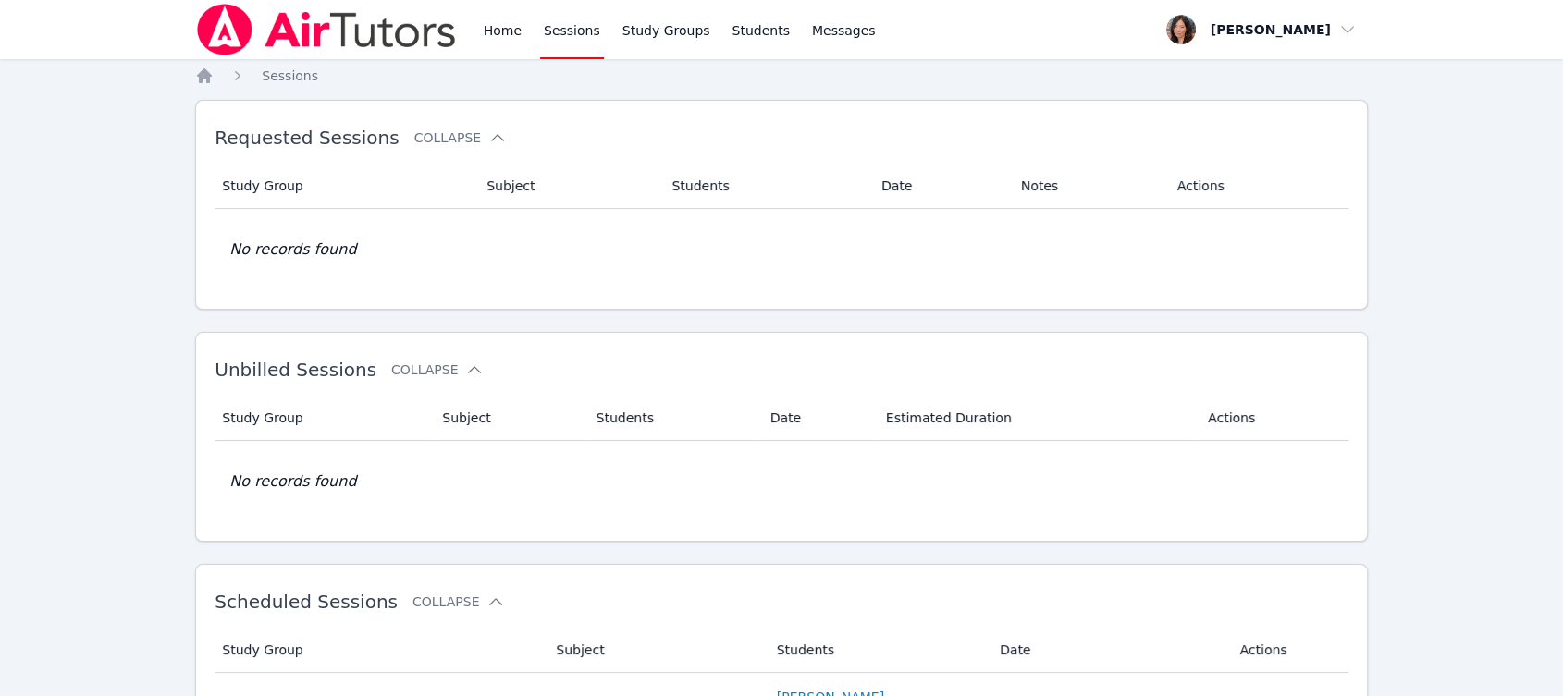
click at [560, 31] on link "Sessions" at bounding box center [572, 29] width 64 height 59
click at [619, 39] on link "Study Groups" at bounding box center [666, 29] width 95 height 59
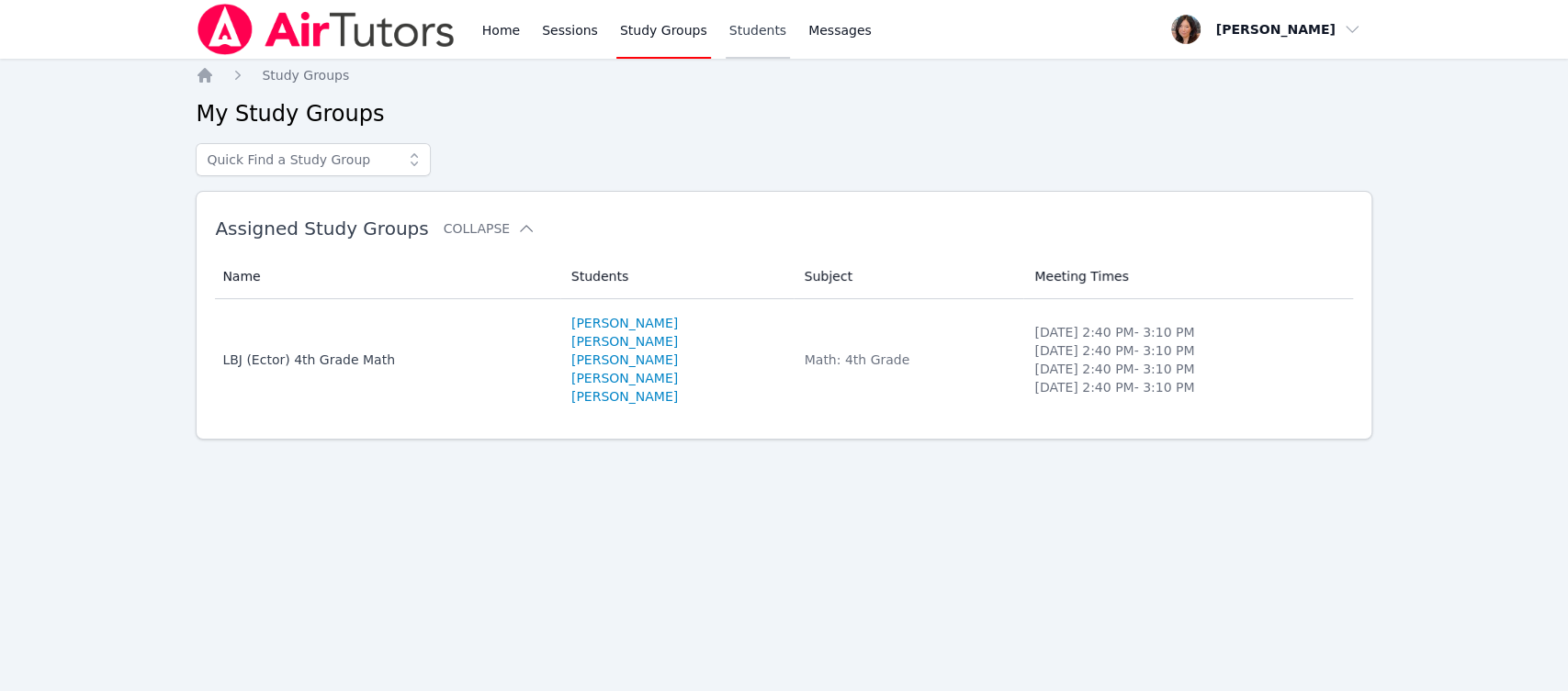
click at [734, 40] on link "Students" at bounding box center [758, 29] width 65 height 59
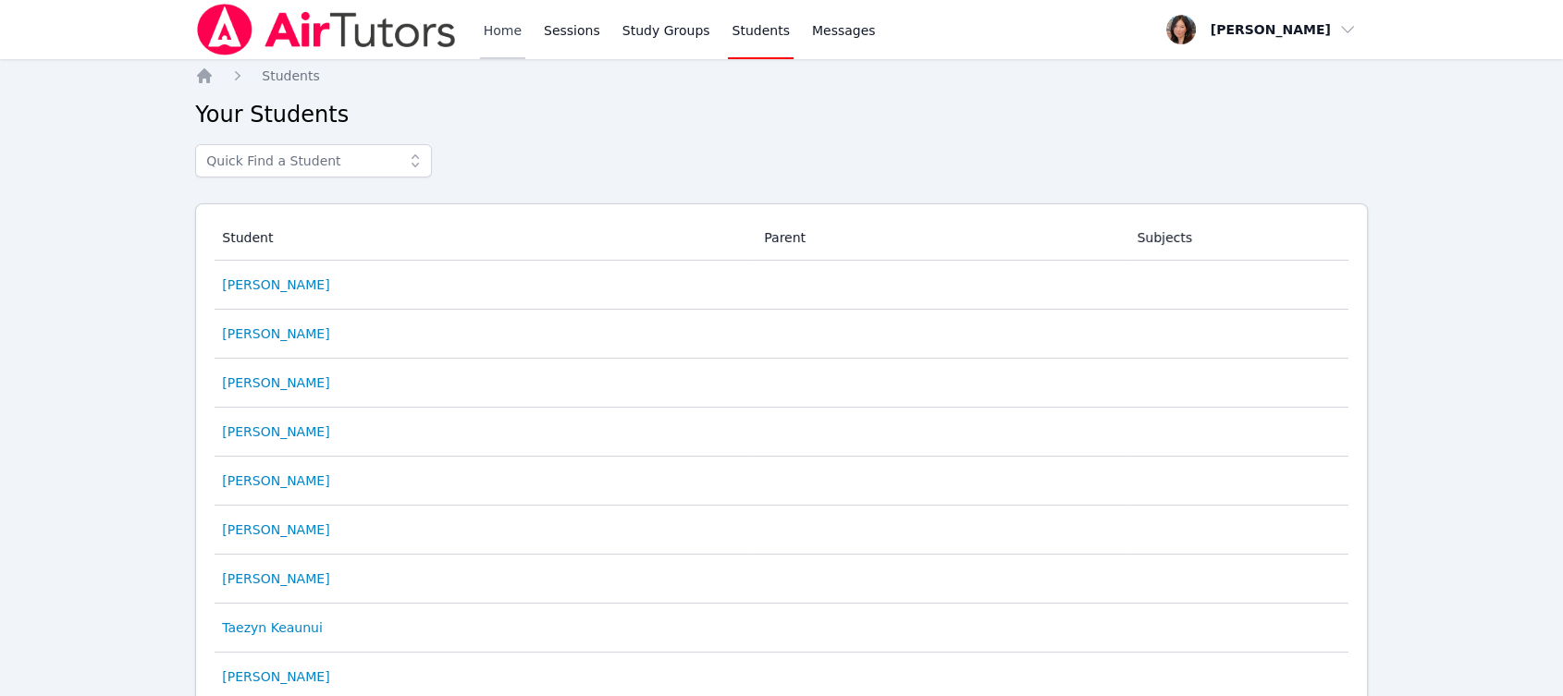
click at [517, 31] on link "Home" at bounding box center [502, 29] width 45 height 59
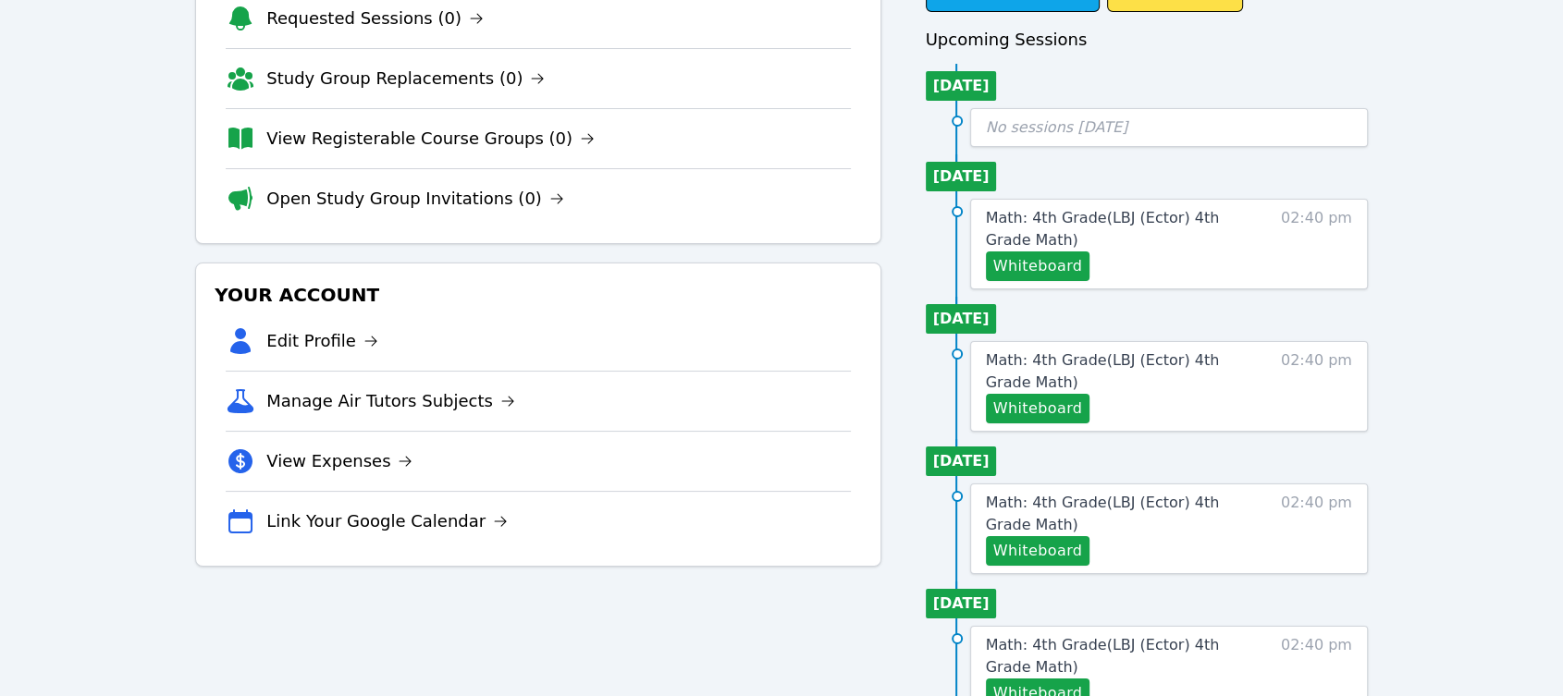
scroll to position [513, 0]
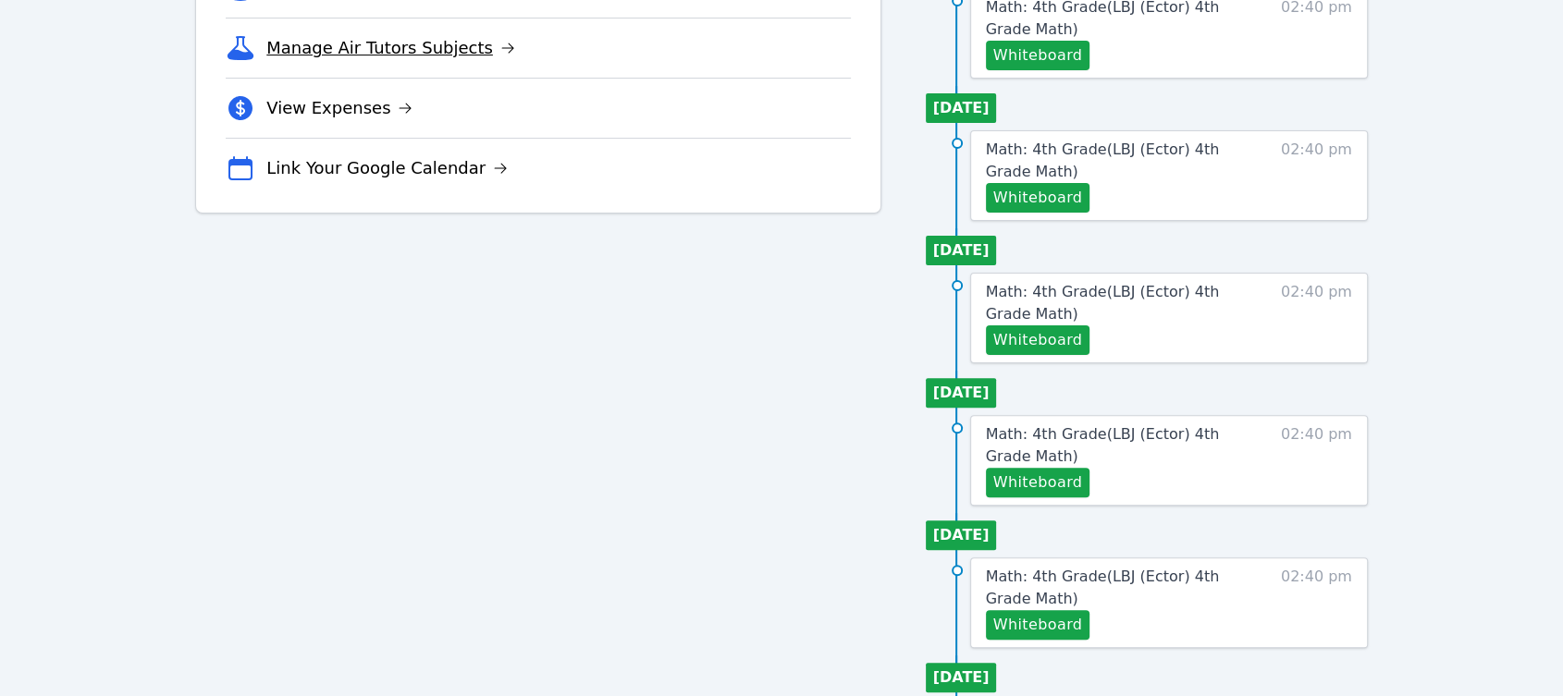
click at [455, 45] on link "Manage Air Tutors Subjects" at bounding box center [390, 48] width 249 height 26
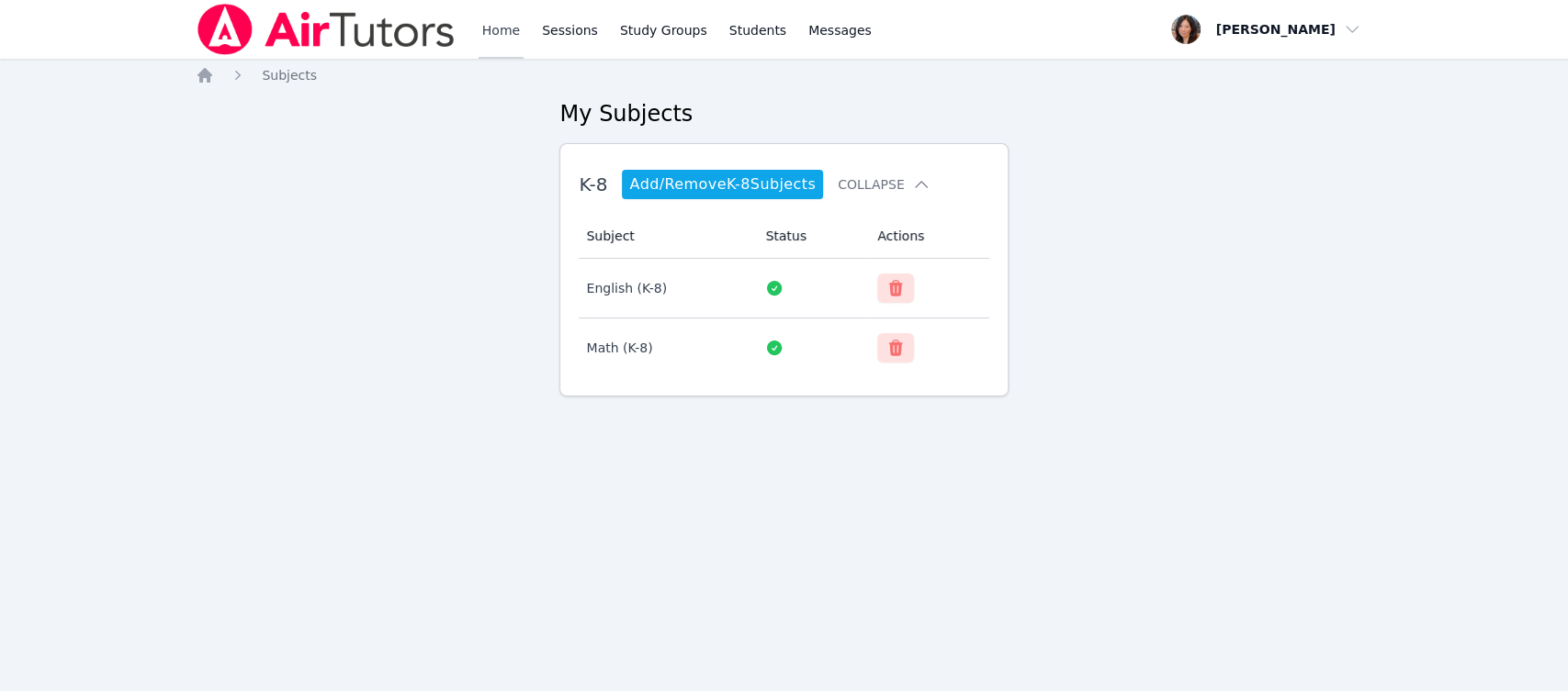
click at [495, 33] on link "Home" at bounding box center [500, 29] width 45 height 59
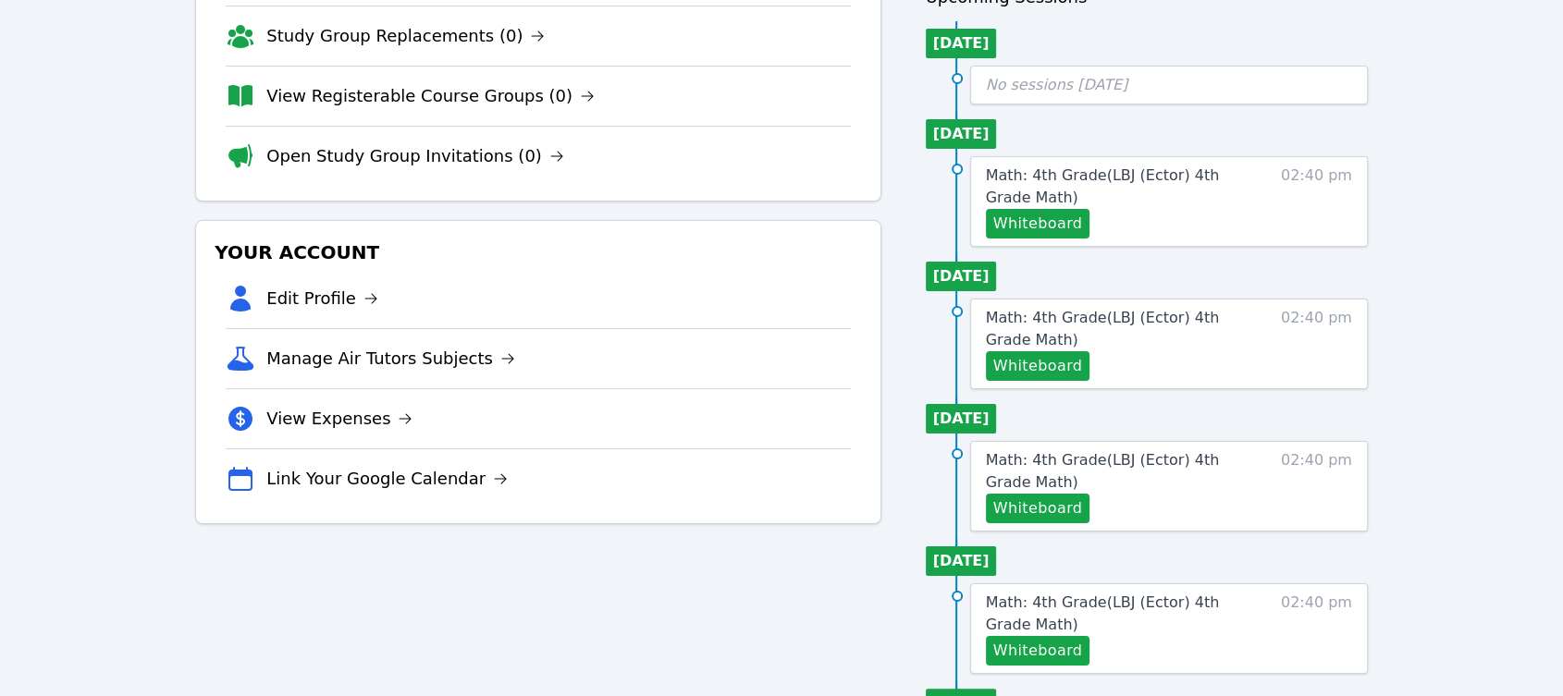
scroll to position [205, 0]
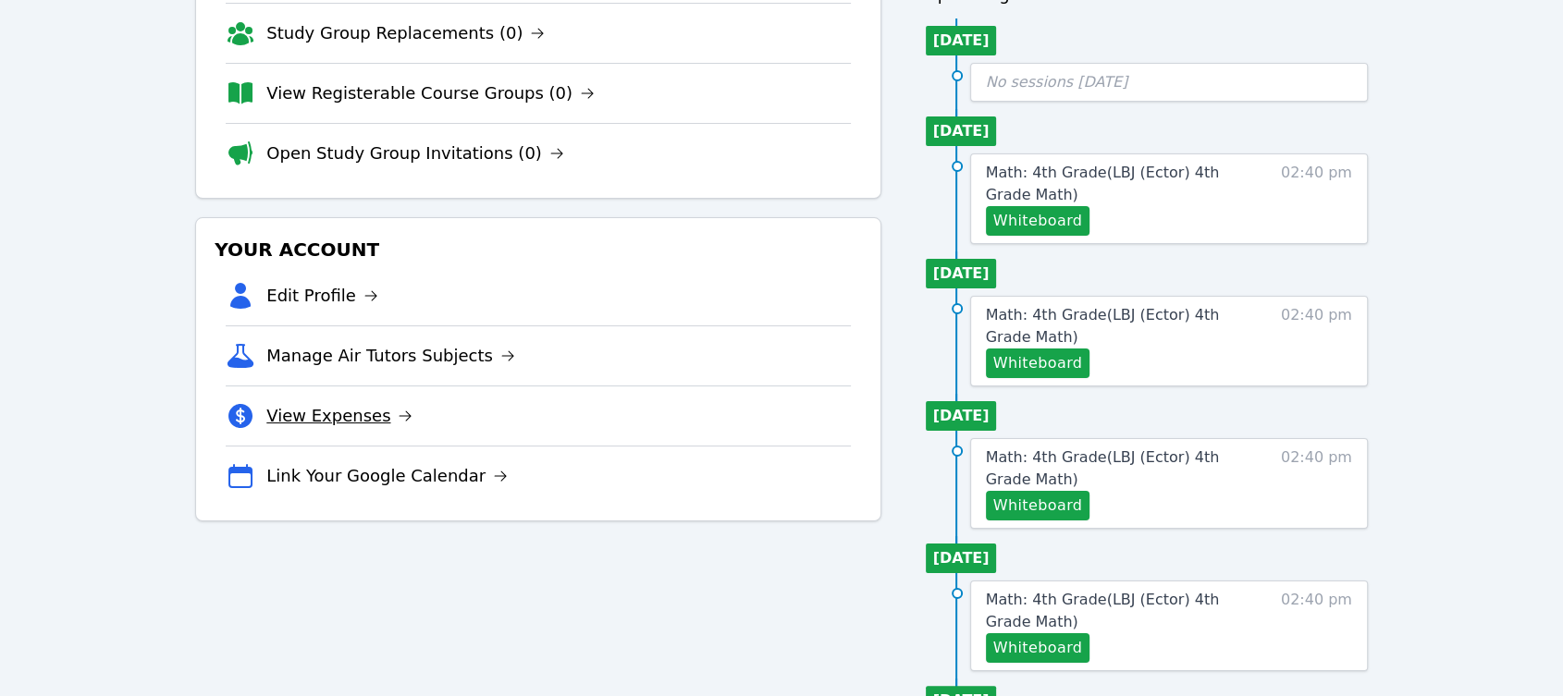
click at [374, 425] on link "View Expenses" at bounding box center [339, 416] width 146 height 26
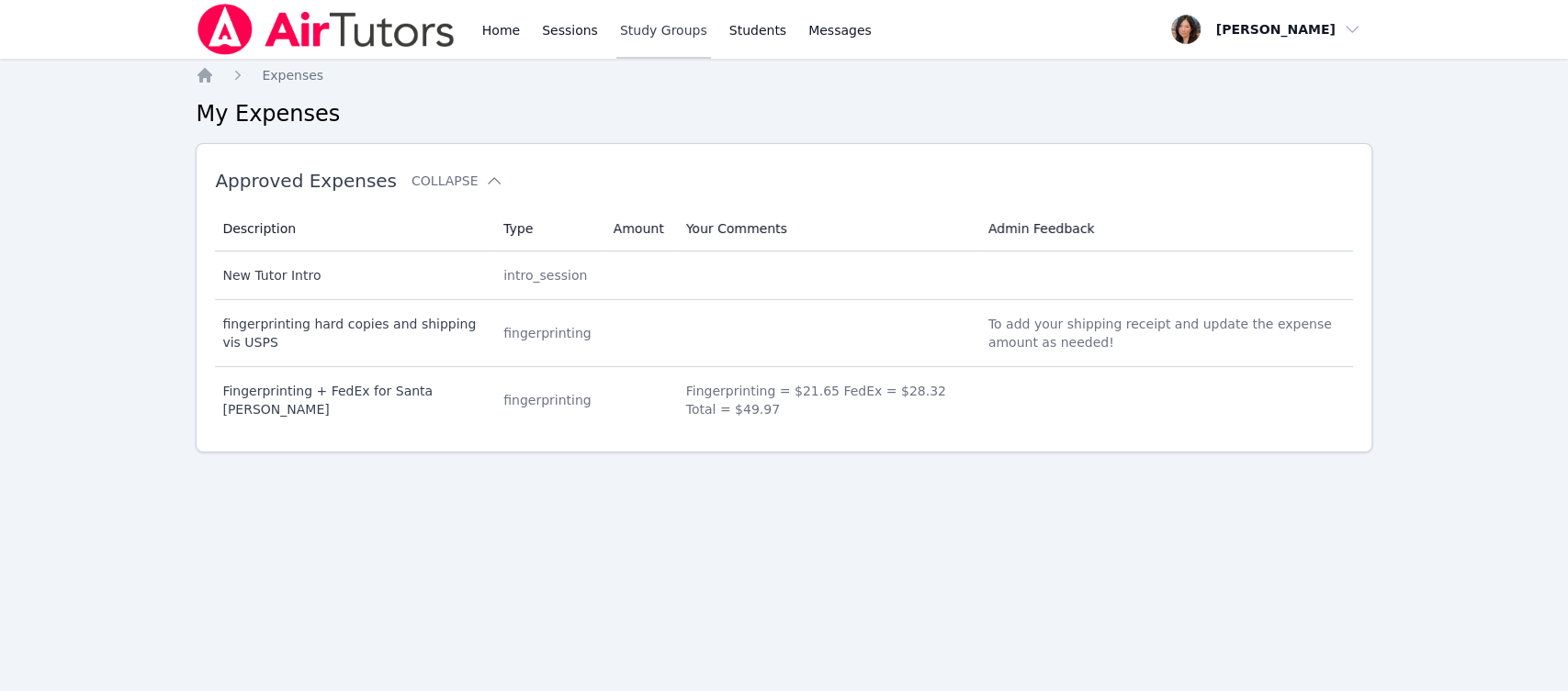
click at [674, 31] on link "Study Groups" at bounding box center [663, 29] width 94 height 59
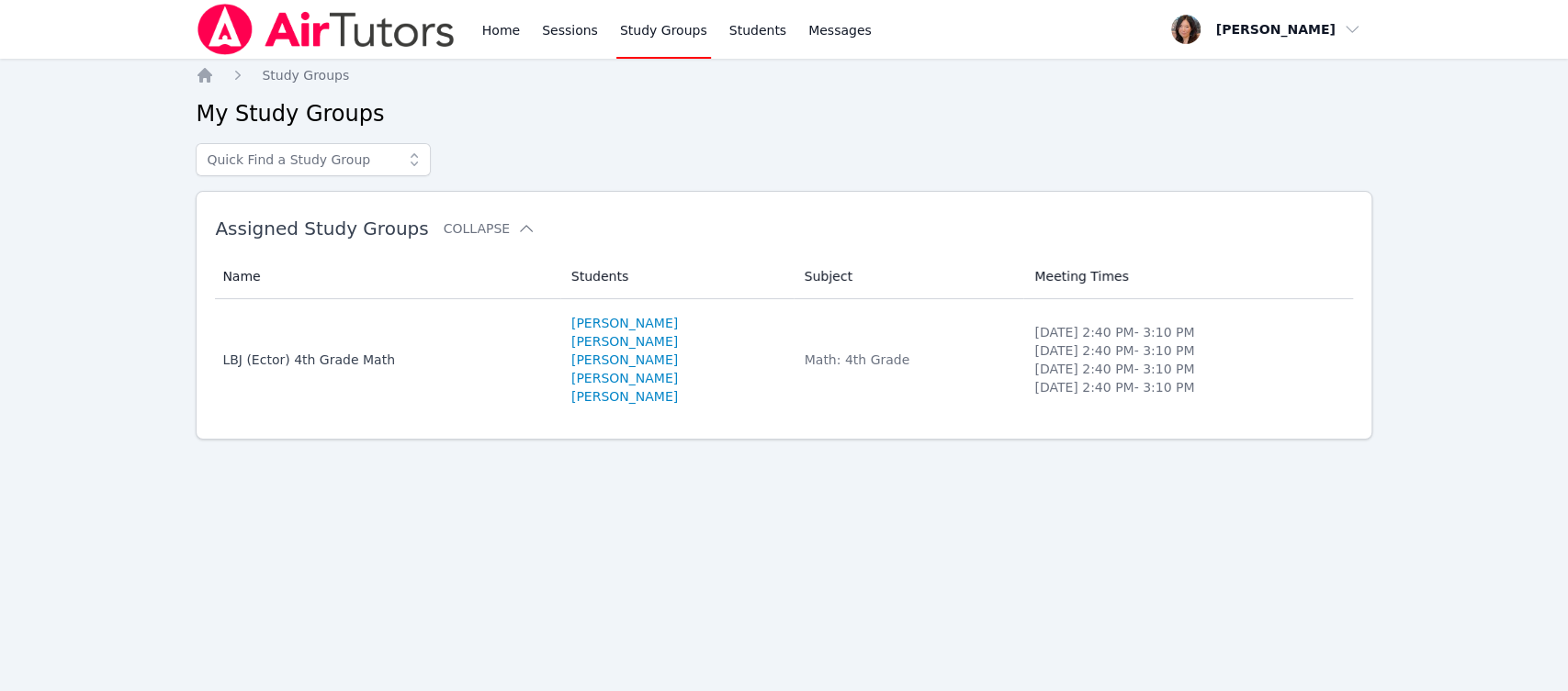
click at [703, 27] on div "Home Sessions Study Groups Students Messages" at bounding box center [677, 29] width 397 height 59
click at [730, 29] on link "Students" at bounding box center [758, 29] width 65 height 59
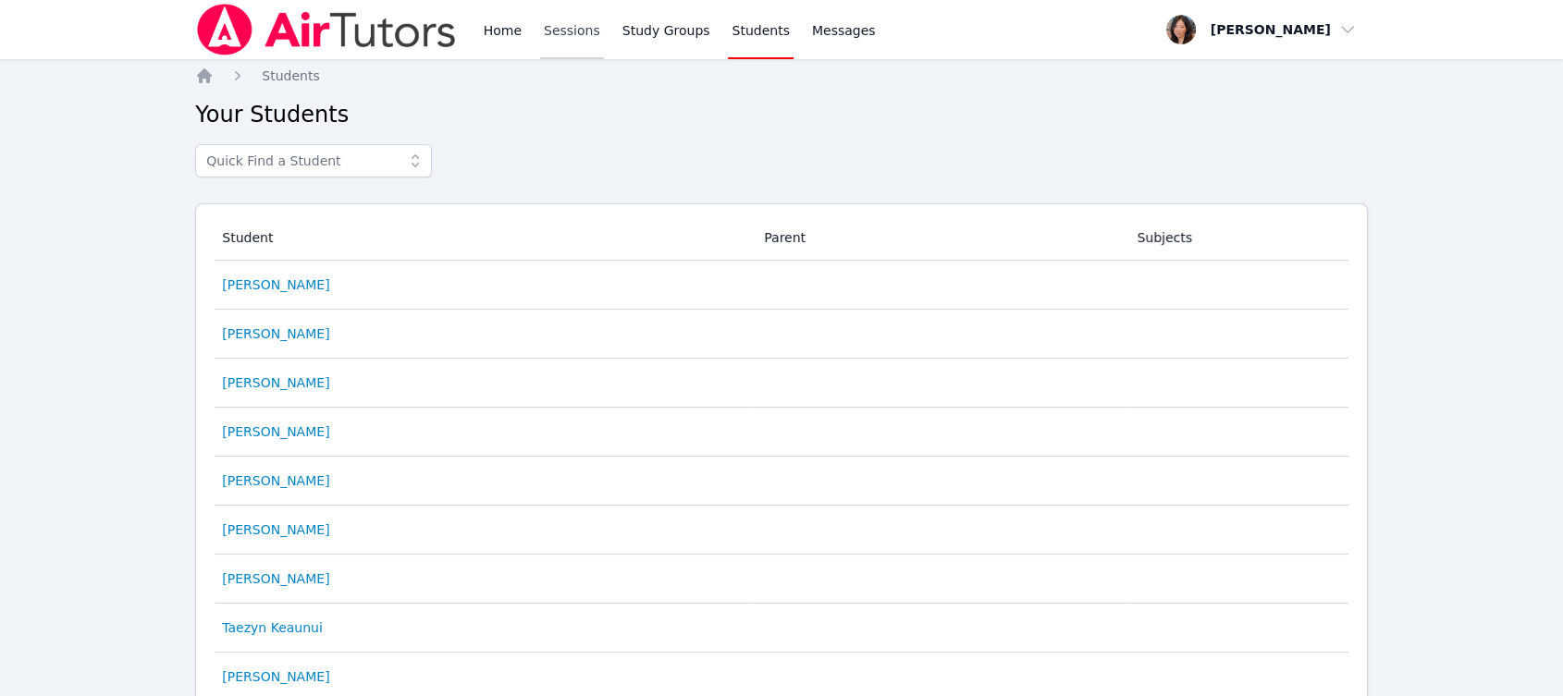
click at [577, 31] on link "Sessions" at bounding box center [572, 29] width 64 height 59
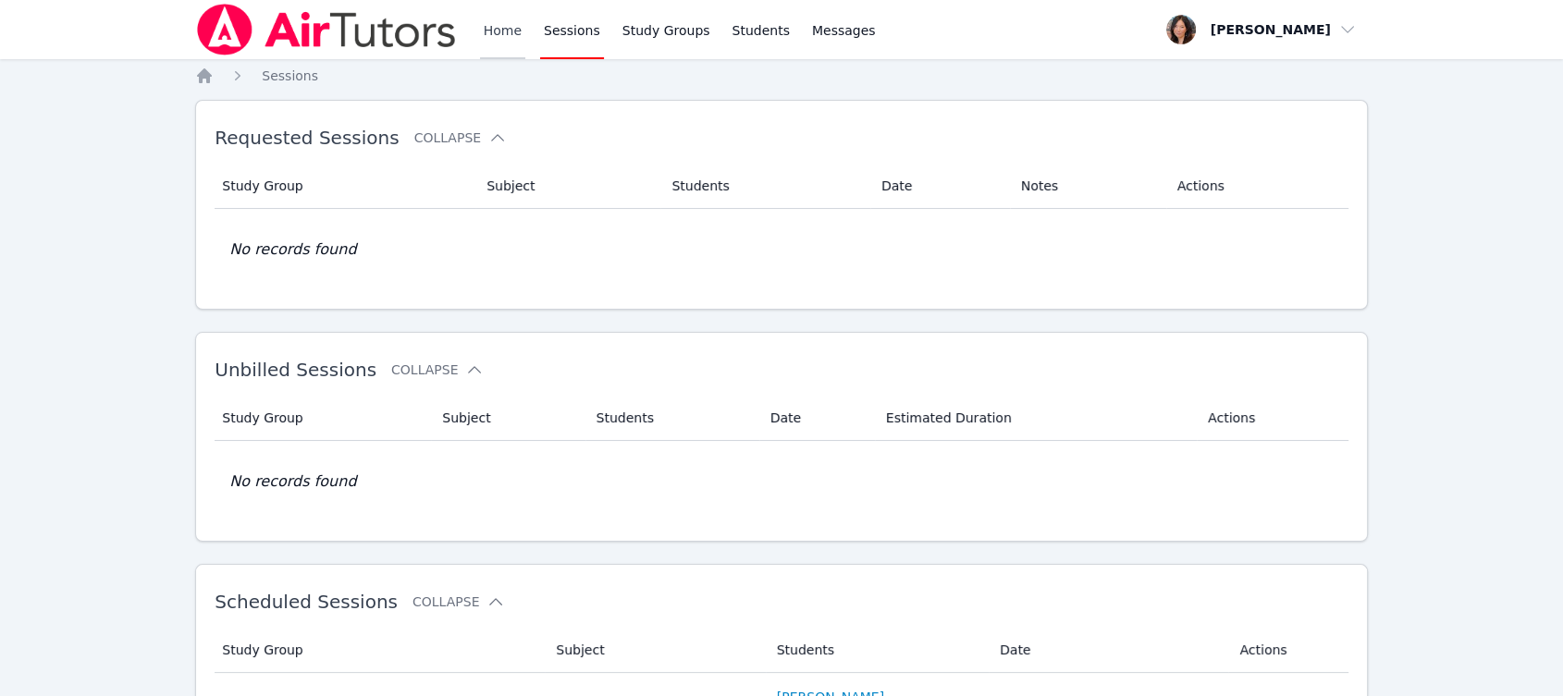
click at [496, 33] on link "Home" at bounding box center [502, 29] width 45 height 59
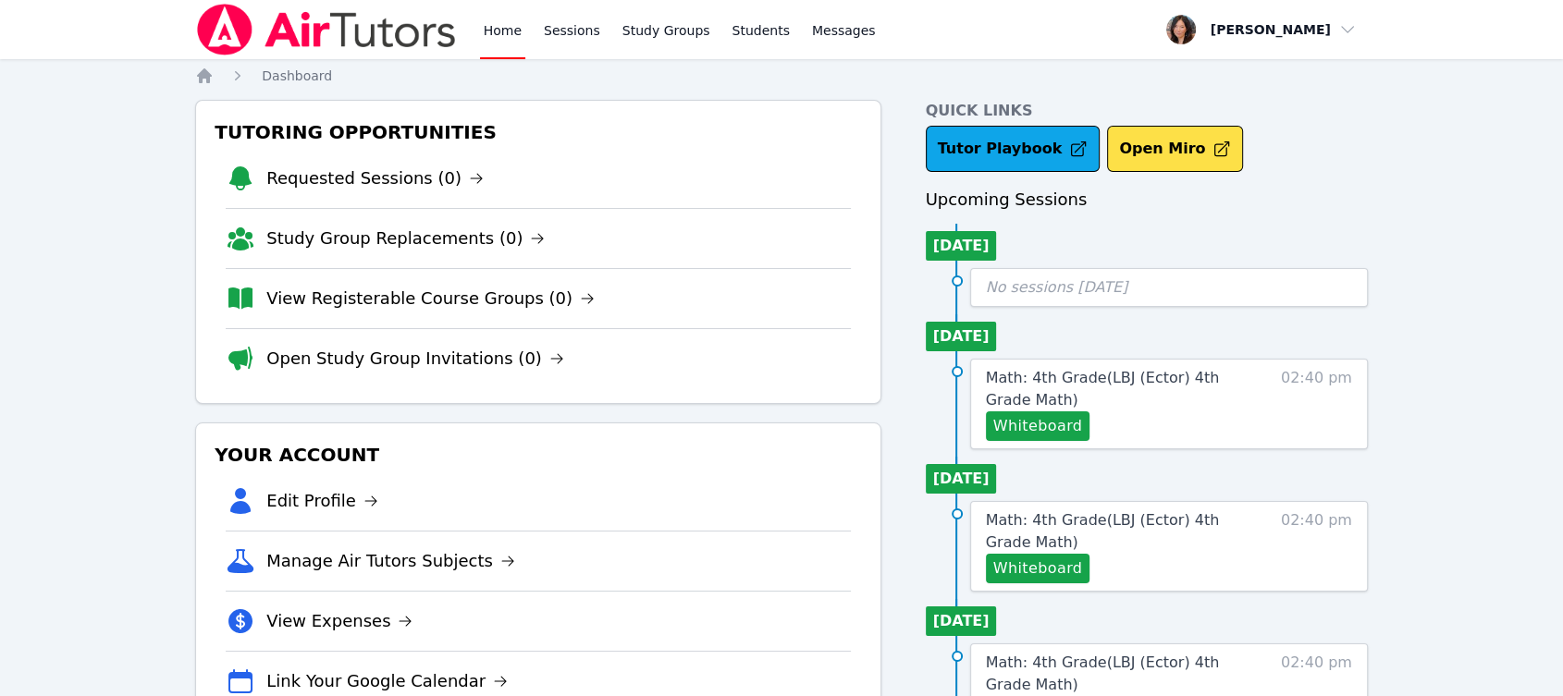
click at [434, 314] on li "View Registerable Course Groups (0)" at bounding box center [538, 298] width 624 height 60
click at [449, 303] on link "View Registerable Course Groups (0)" at bounding box center [430, 299] width 328 height 26
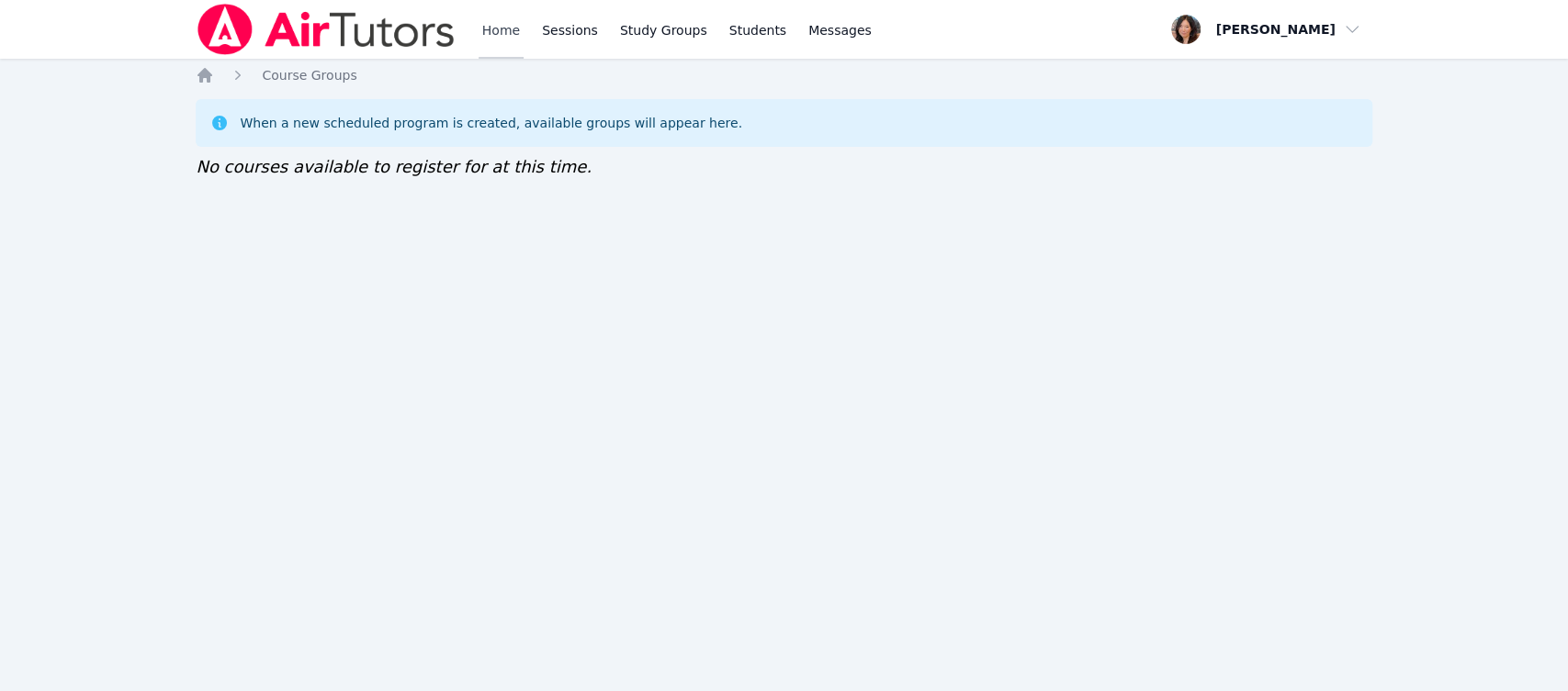
click at [500, 28] on link "Home" at bounding box center [500, 29] width 45 height 59
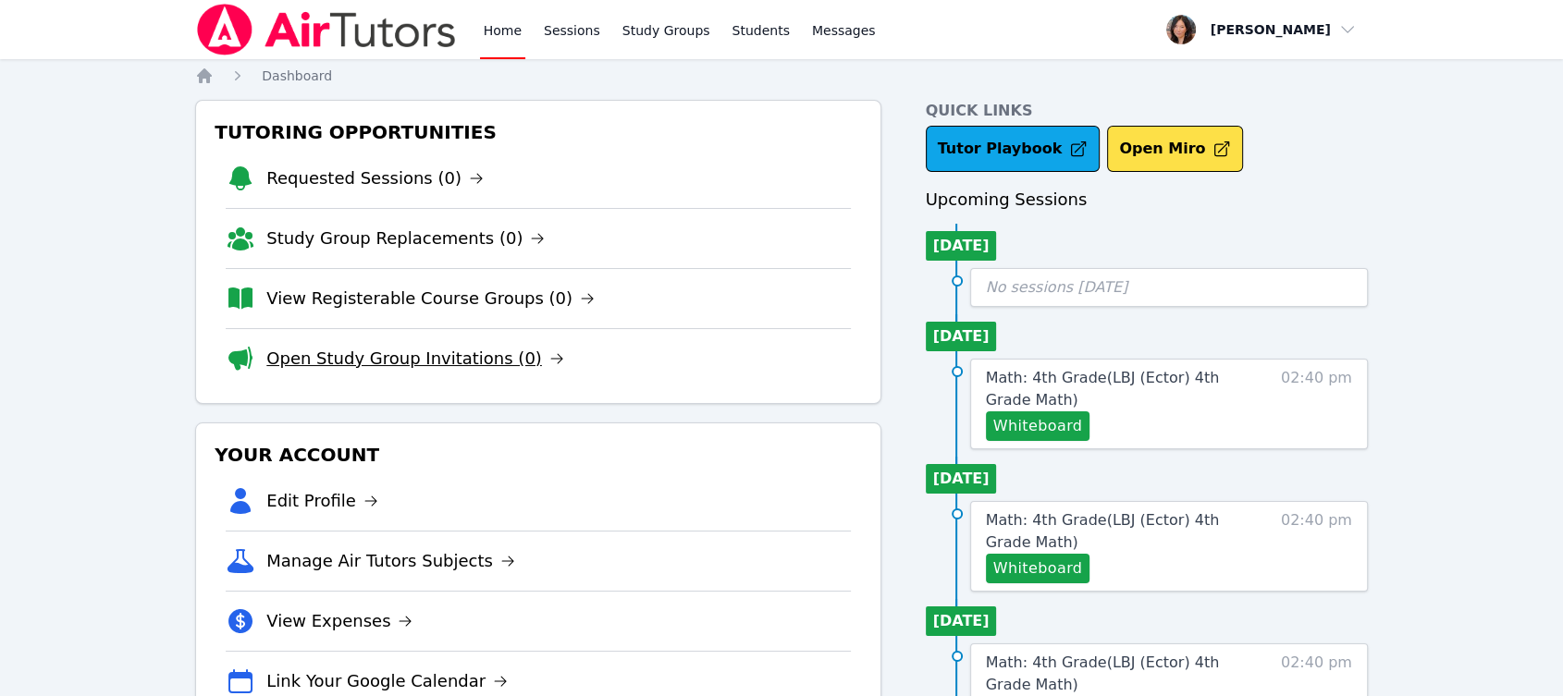
click at [429, 350] on link "Open Study Group Invitations (0)" at bounding box center [415, 359] width 298 height 26
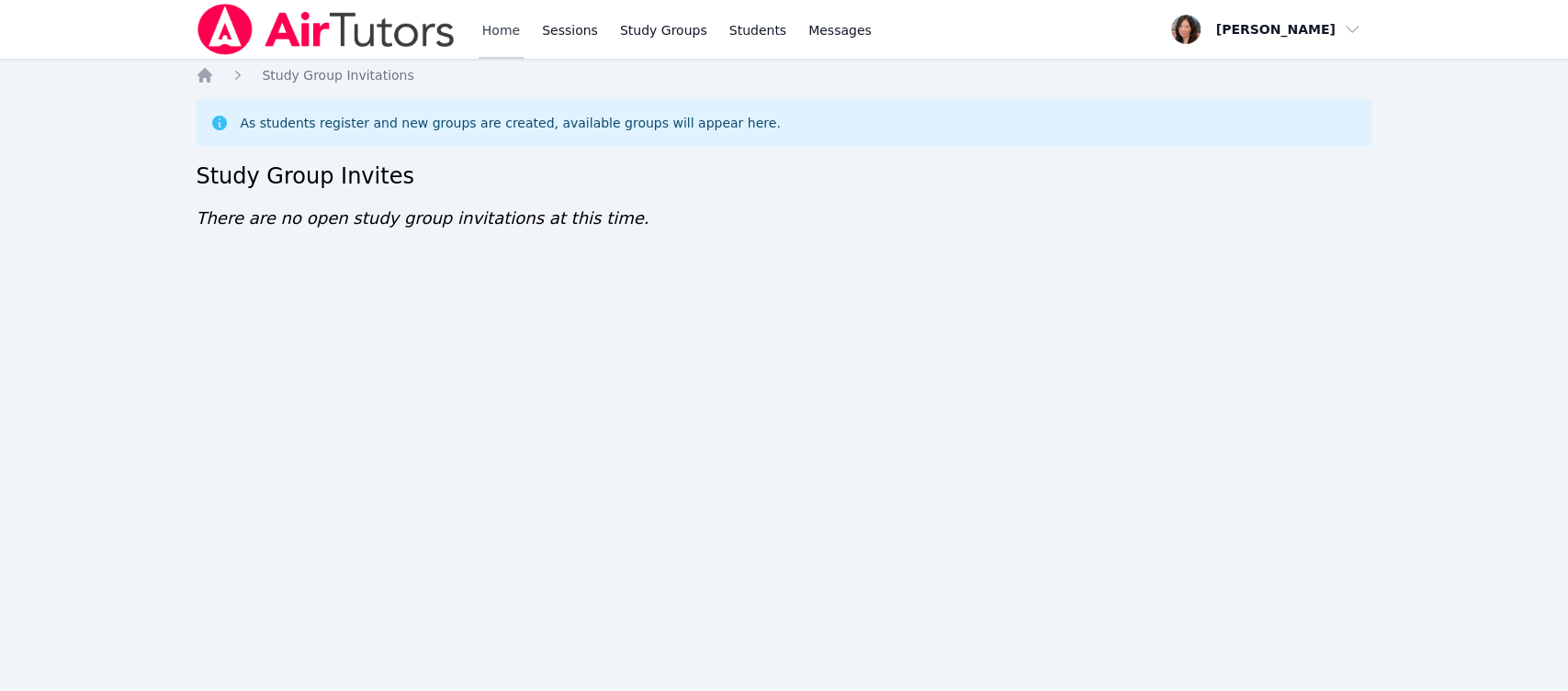
click at [510, 29] on link "Home" at bounding box center [500, 29] width 45 height 59
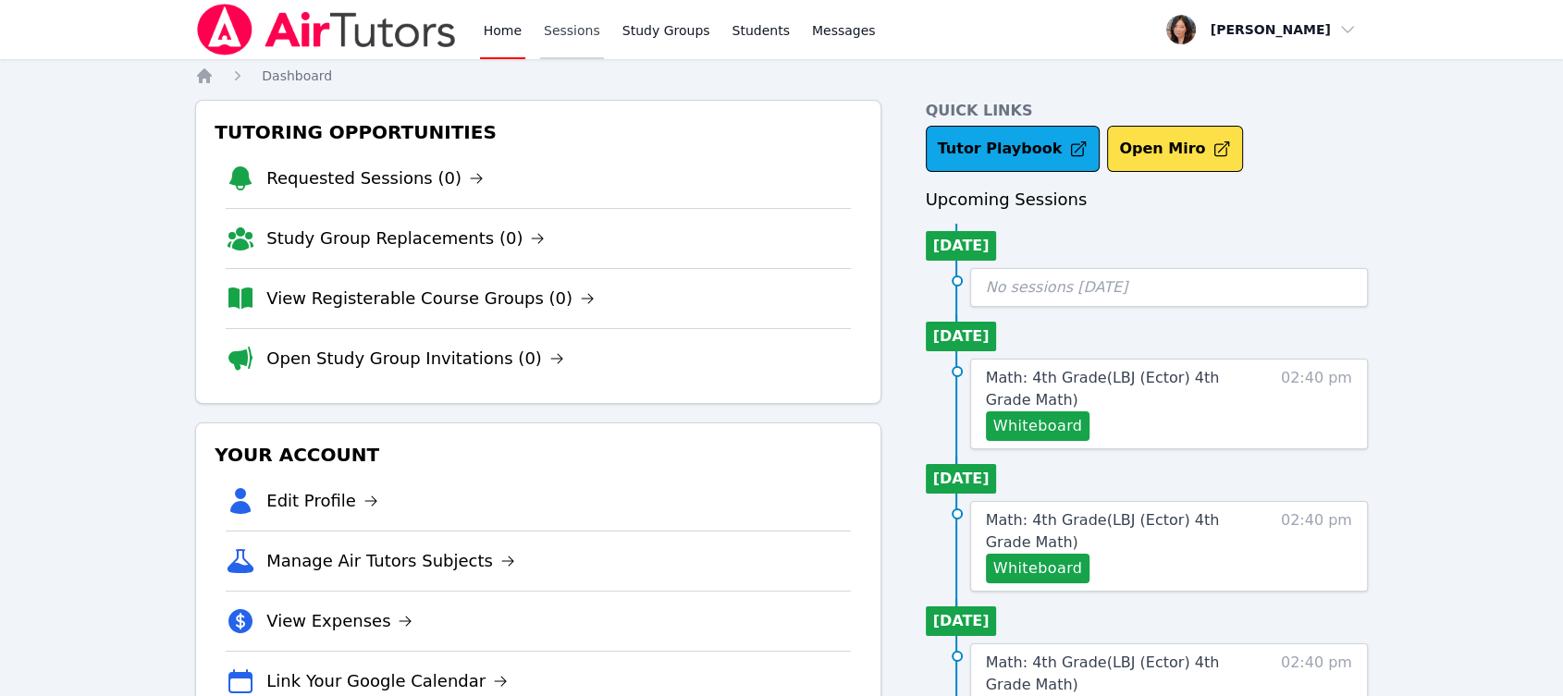
click at [552, 33] on link "Sessions" at bounding box center [572, 29] width 64 height 59
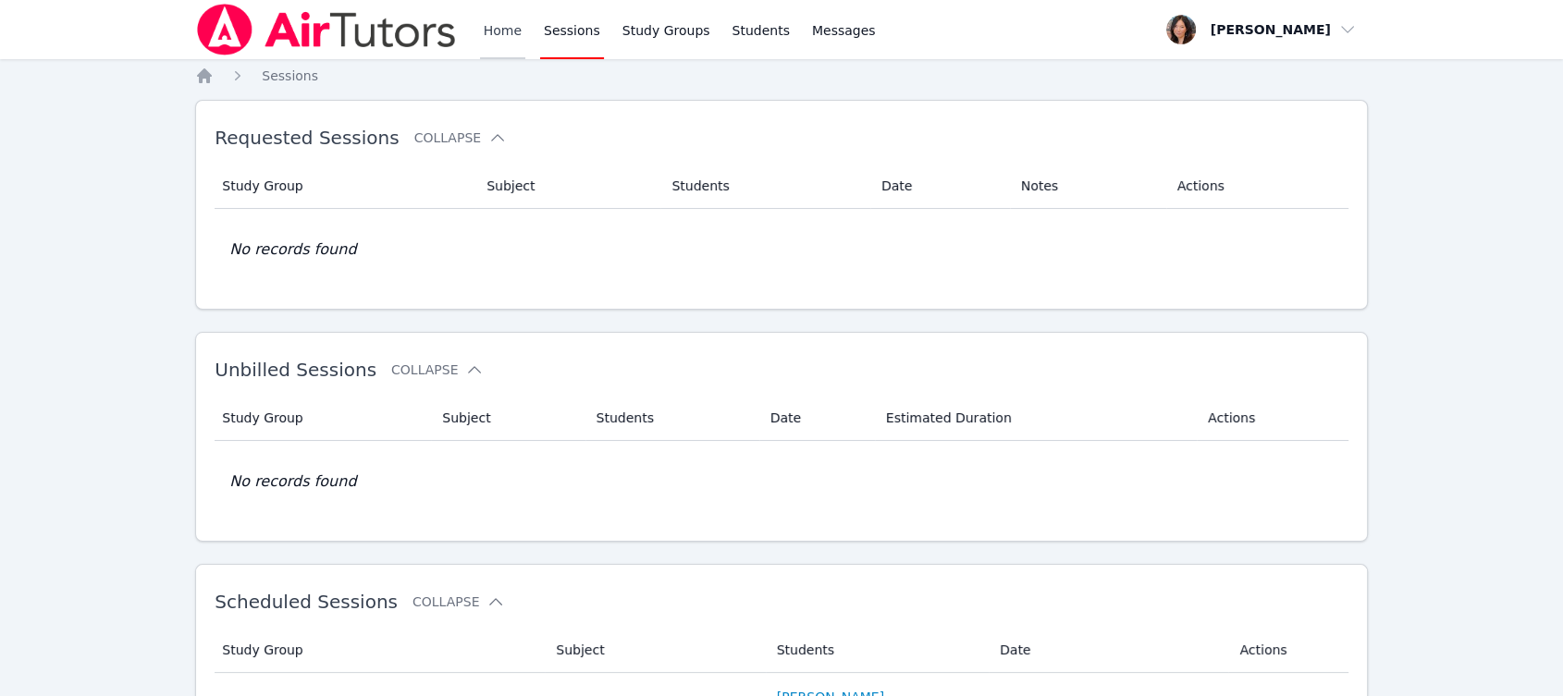
click at [505, 24] on link "Home" at bounding box center [502, 29] width 45 height 59
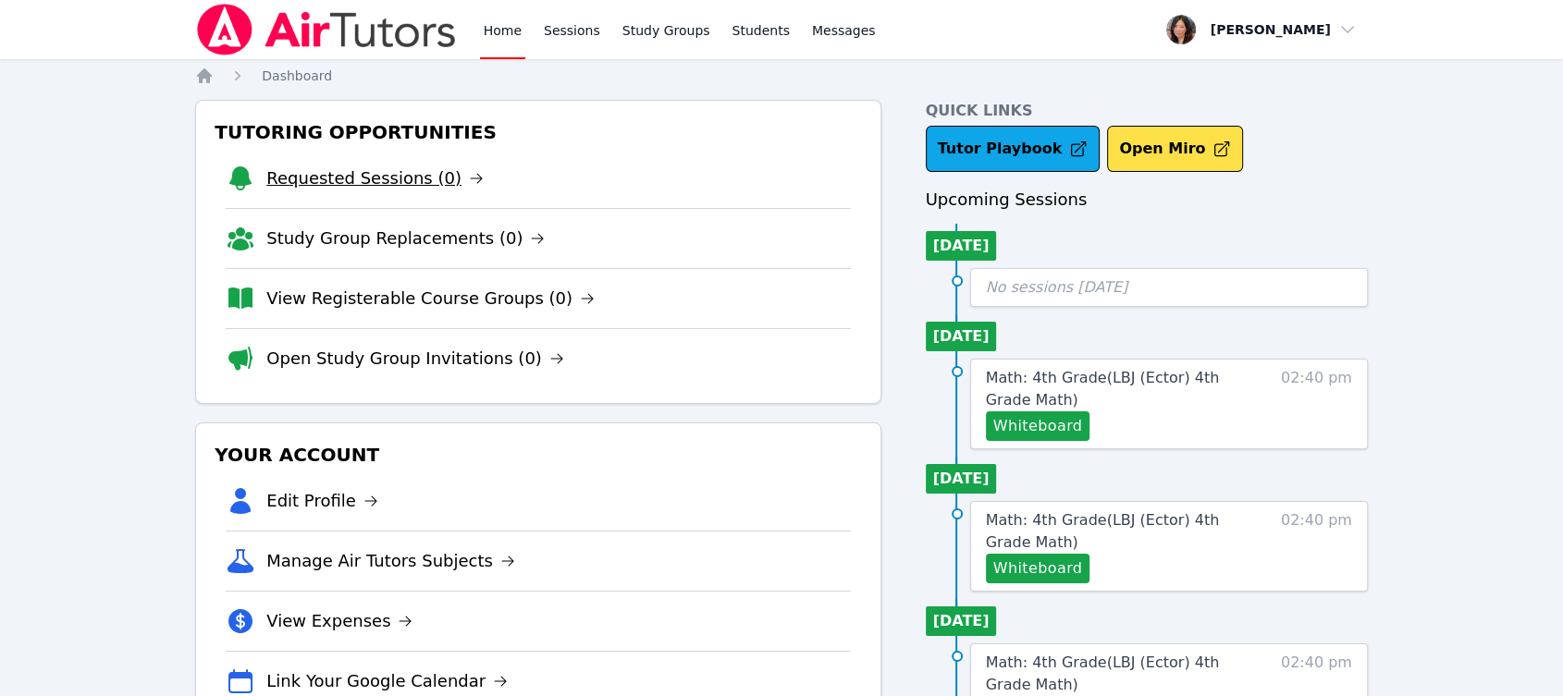
click at [415, 185] on link "Requested Sessions (0)" at bounding box center [374, 179] width 217 height 26
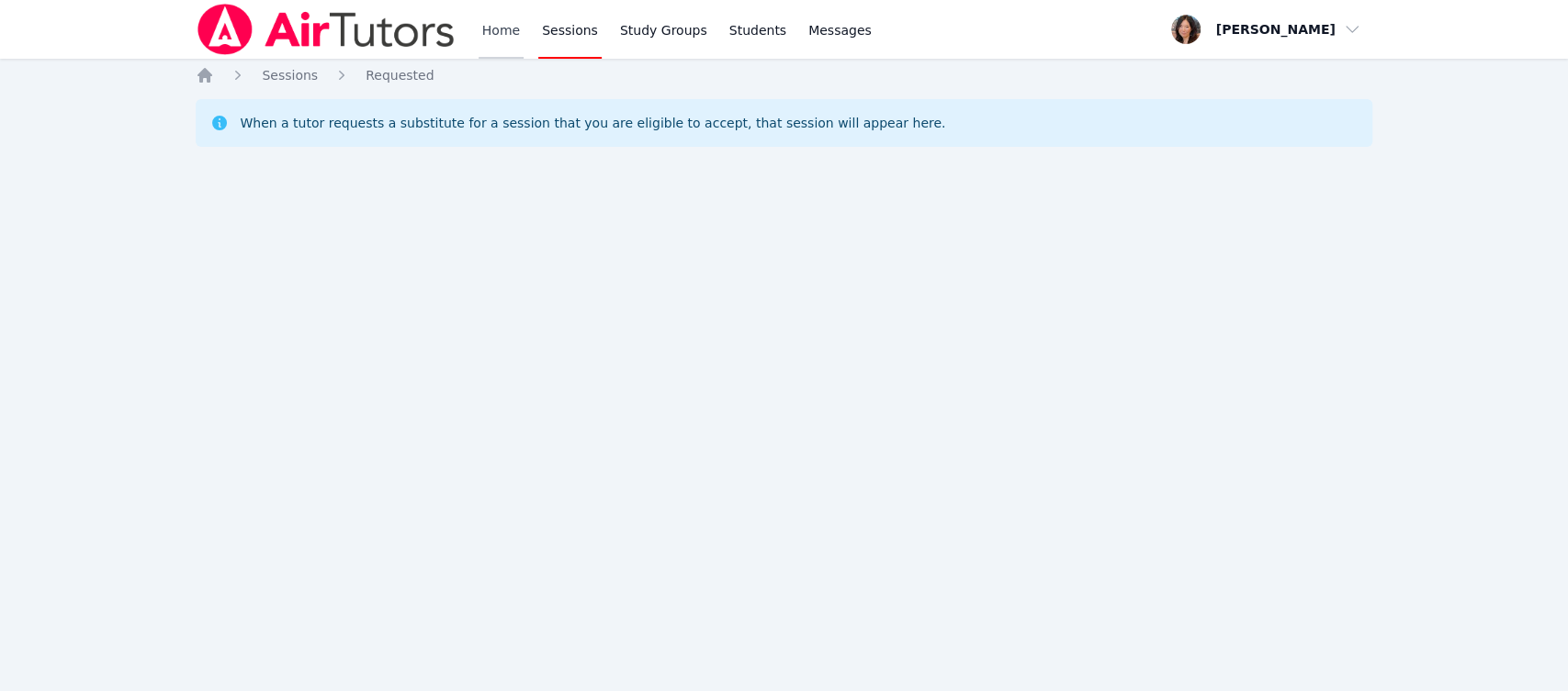
click at [489, 27] on link "Home" at bounding box center [500, 29] width 45 height 59
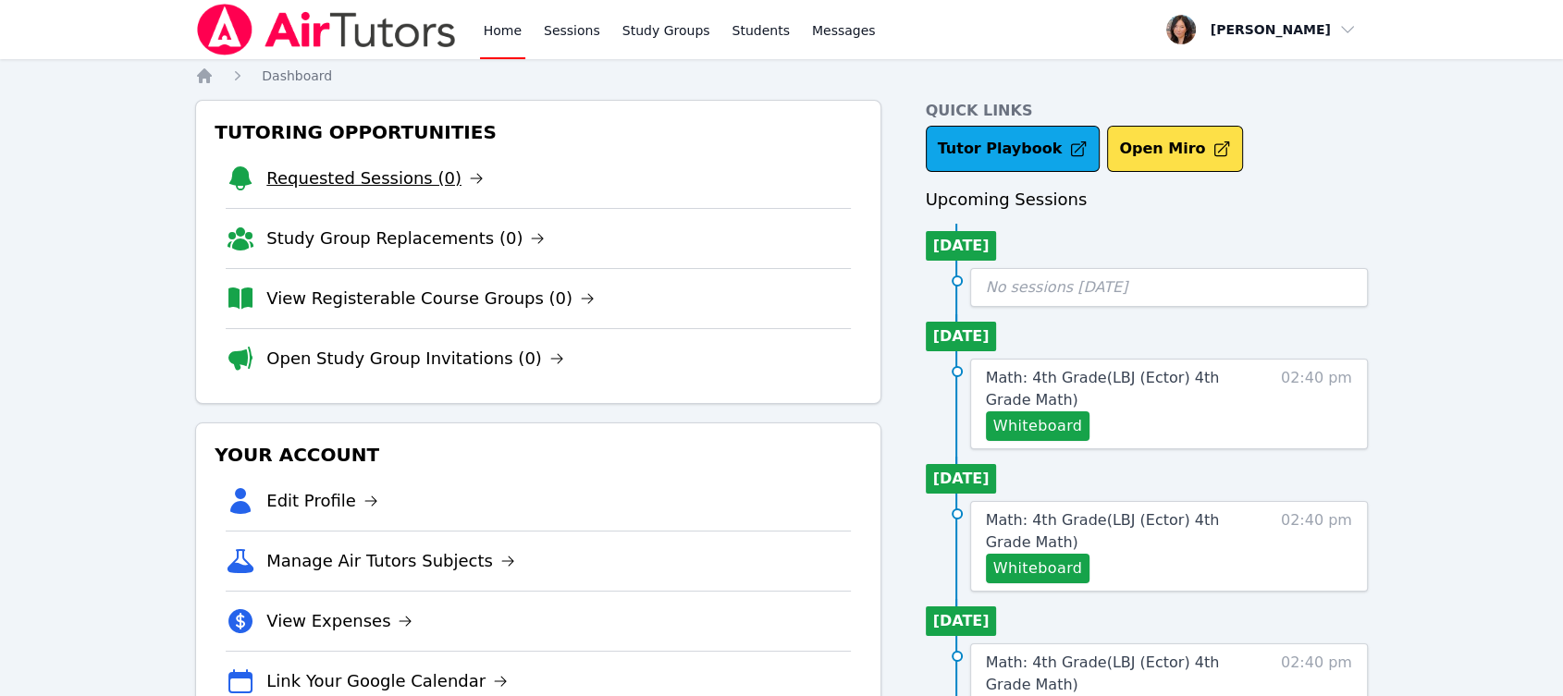
click at [376, 166] on link "Requested Sessions (0)" at bounding box center [374, 179] width 217 height 26
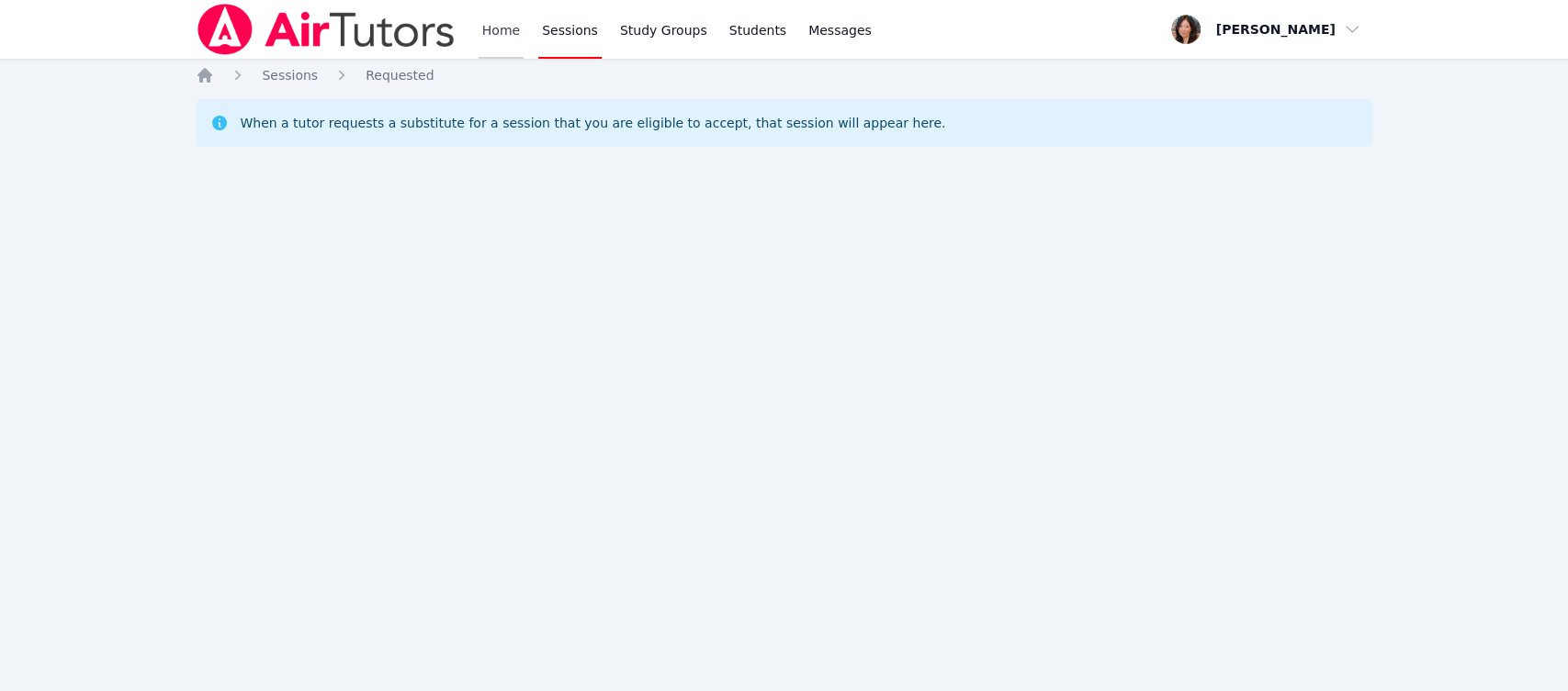
click at [499, 31] on link "Home" at bounding box center [500, 29] width 45 height 59
